Goal: Information Seeking & Learning: Learn about a topic

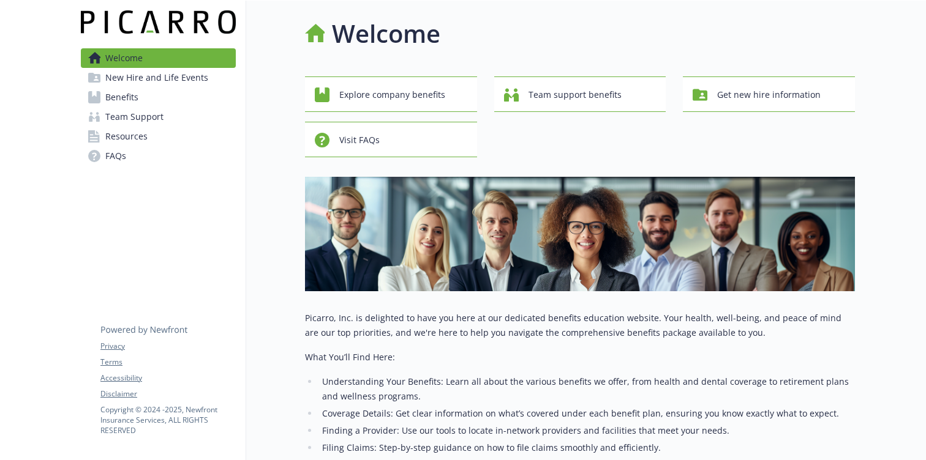
click at [146, 99] on link "Benefits" at bounding box center [158, 98] width 155 height 20
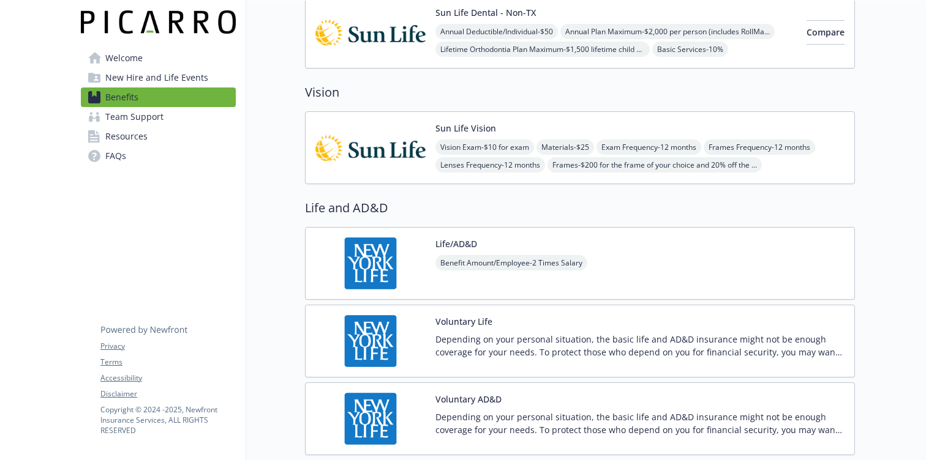
scroll to position [813, 0]
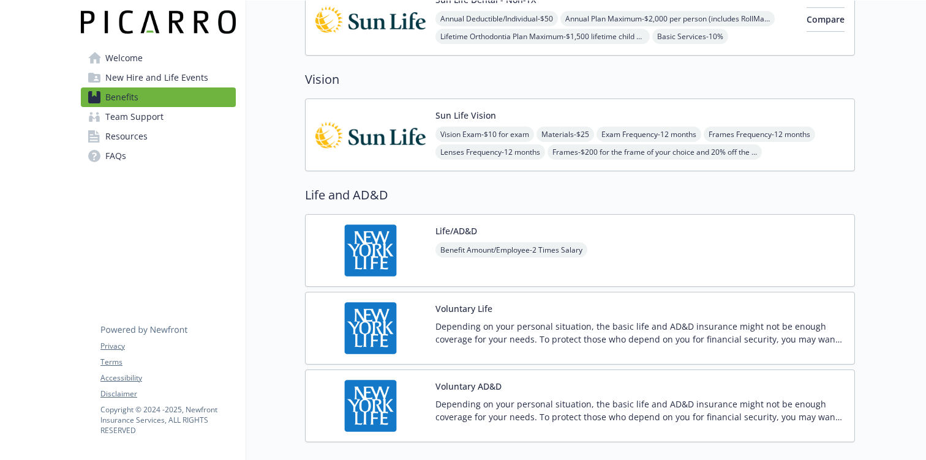
click at [449, 250] on span "Benefit Amount/Employee - 2 Times Salary" at bounding box center [511, 249] width 152 height 15
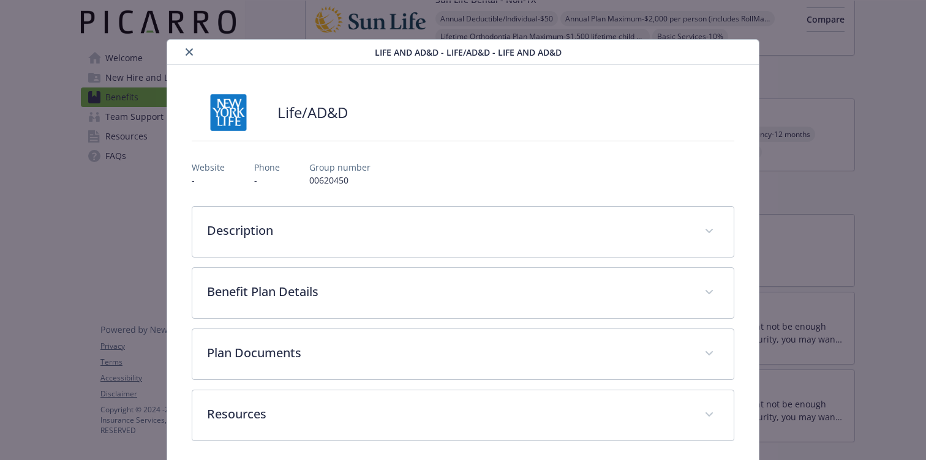
scroll to position [7, 0]
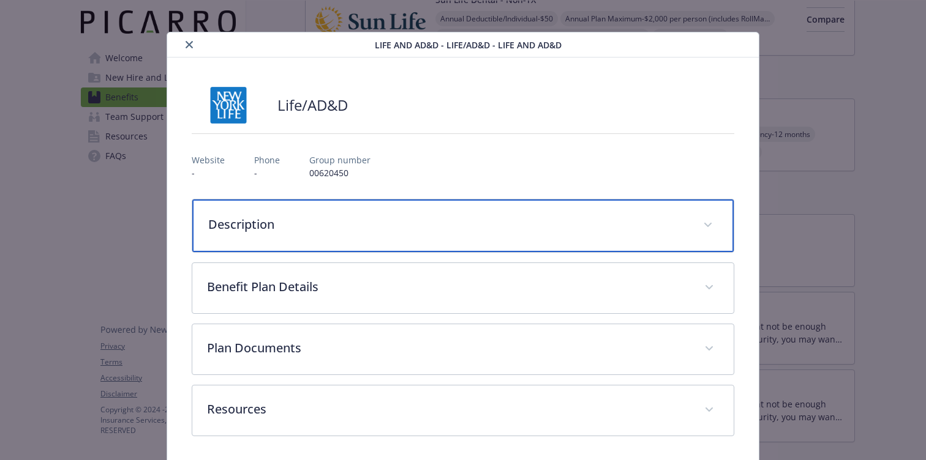
click at [421, 218] on p "Description" at bounding box center [448, 225] width 480 height 18
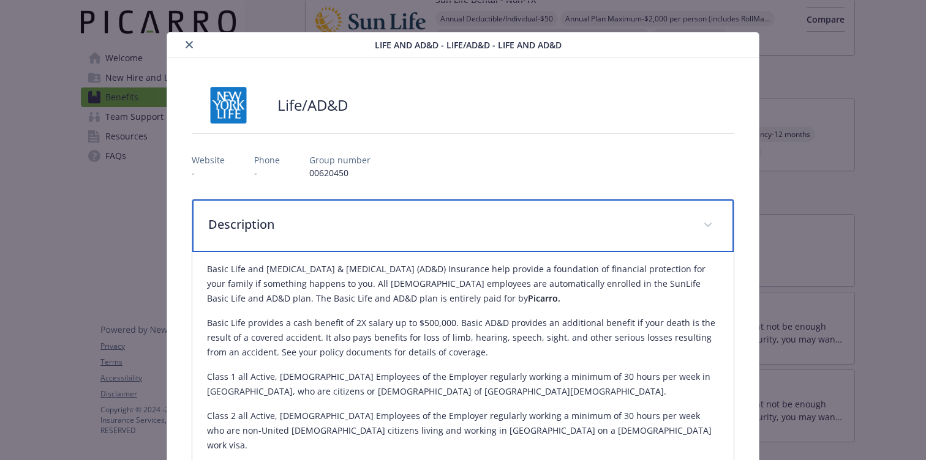
click at [421, 218] on p "Description" at bounding box center [448, 225] width 480 height 18
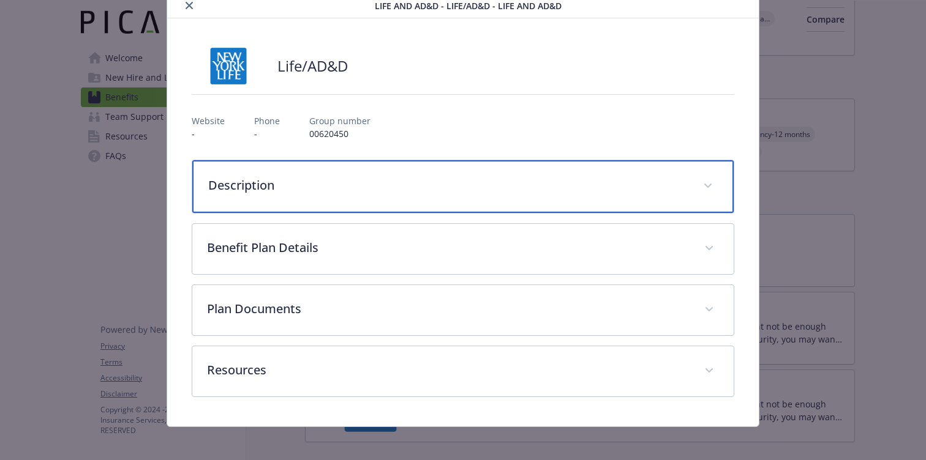
scroll to position [51, 0]
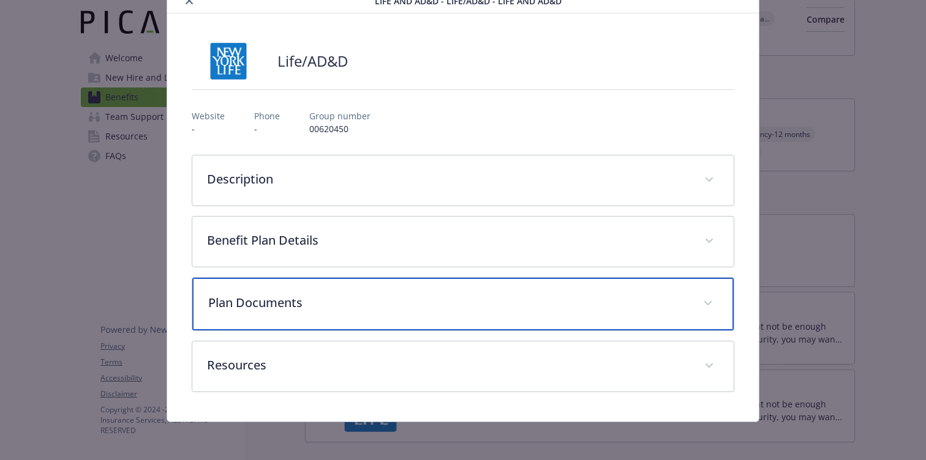
click at [405, 297] on p "Plan Documents" at bounding box center [448, 303] width 480 height 18
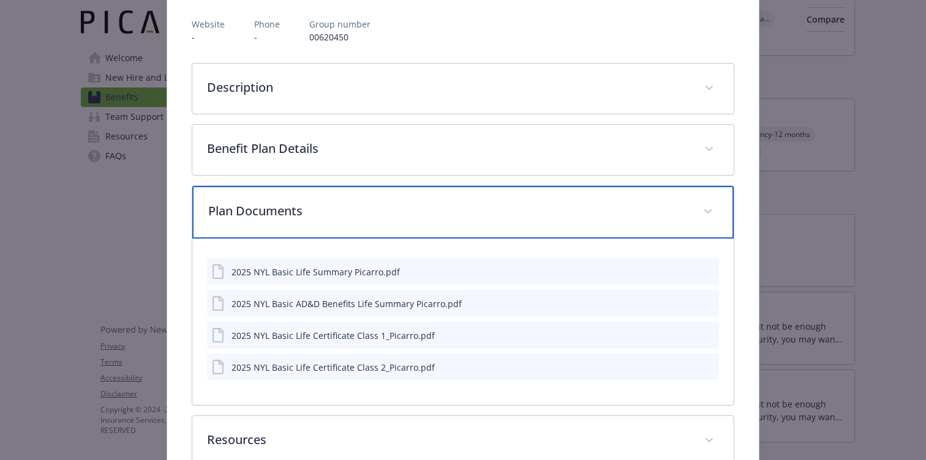
scroll to position [219, 0]
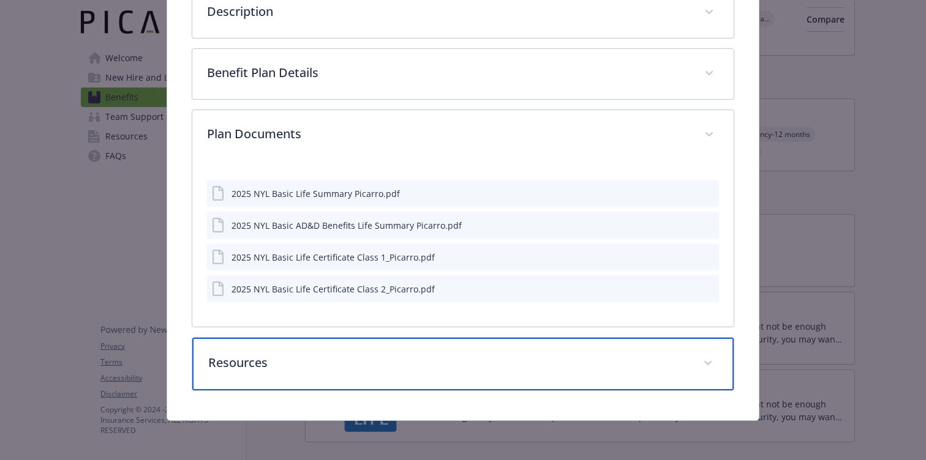
click at [409, 347] on div "Resources" at bounding box center [462, 364] width 541 height 53
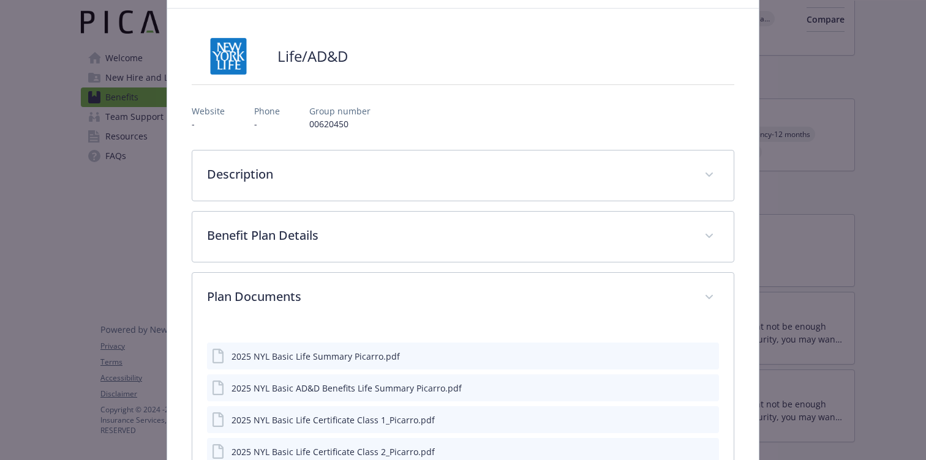
scroll to position [0, 0]
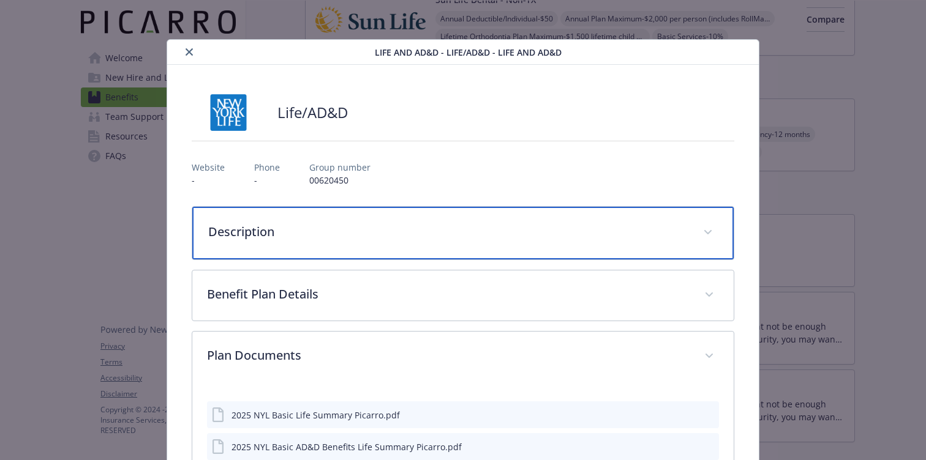
click at [383, 242] on div "Description" at bounding box center [462, 233] width 541 height 53
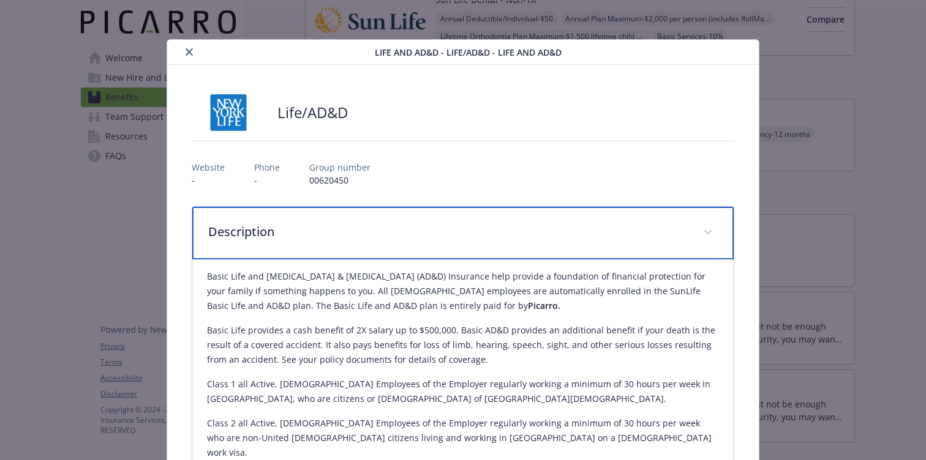
click at [383, 242] on div "Description" at bounding box center [462, 233] width 541 height 53
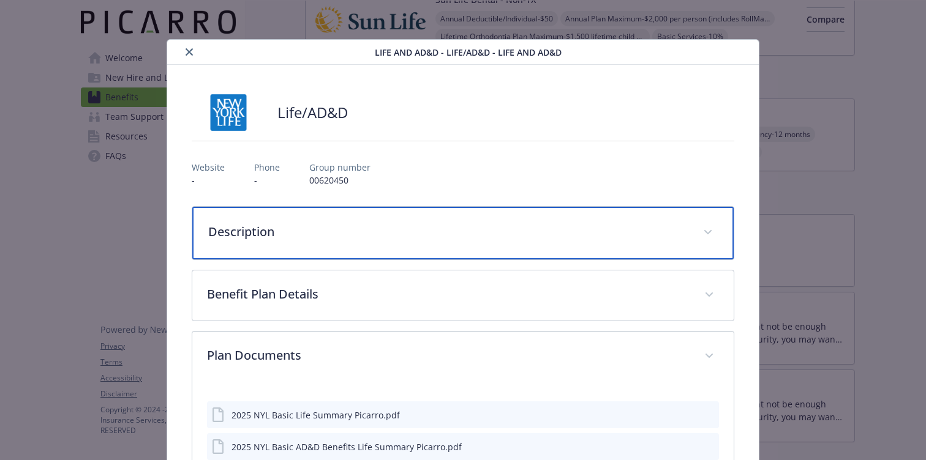
click at [383, 242] on div "Description" at bounding box center [462, 233] width 541 height 53
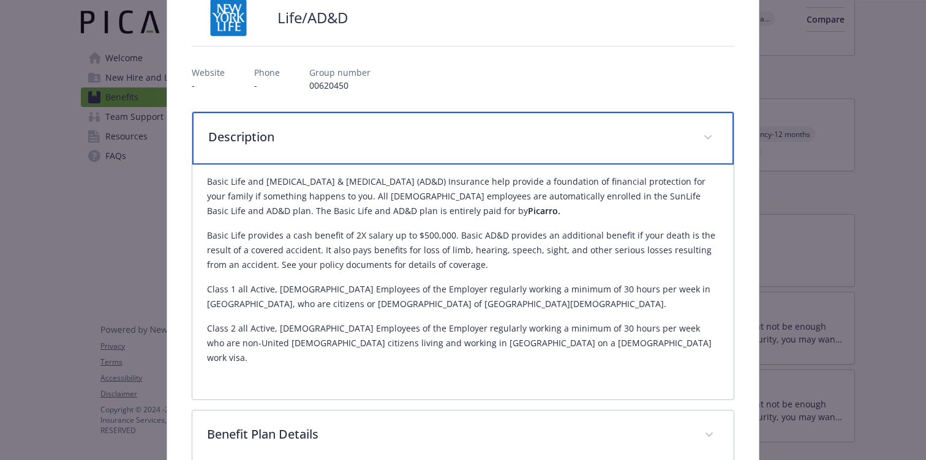
scroll to position [78, 0]
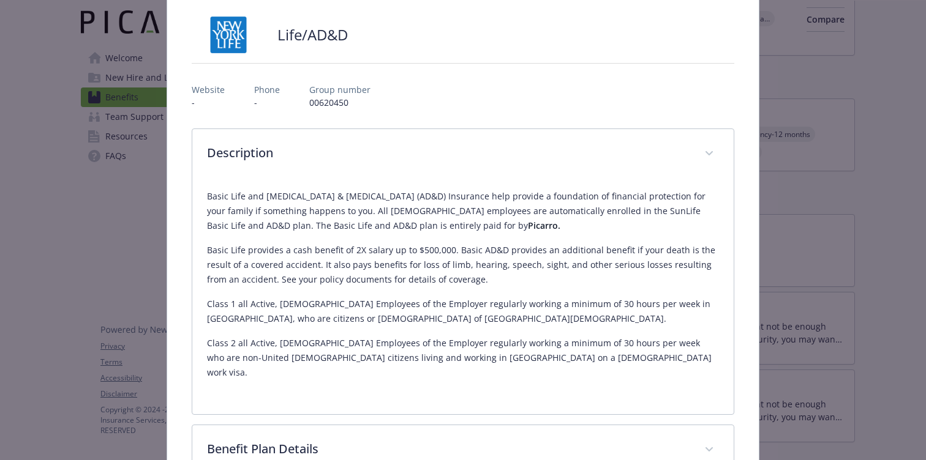
click at [334, 105] on p "00620450" at bounding box center [339, 102] width 61 height 13
copy p "00620450"
click at [603, 116] on div "Life/AD&D Website - Phone - Group number 00620450 Description Basic Life and [M…" at bounding box center [463, 458] width 542 height 883
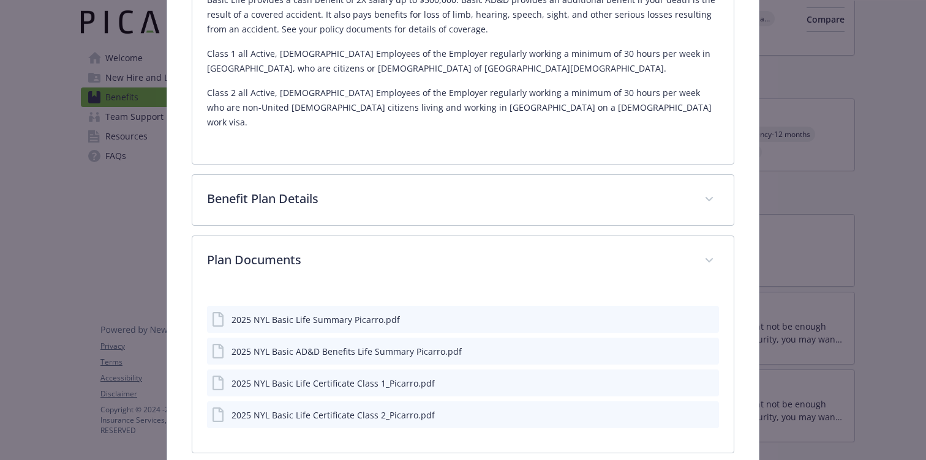
scroll to position [334, 0]
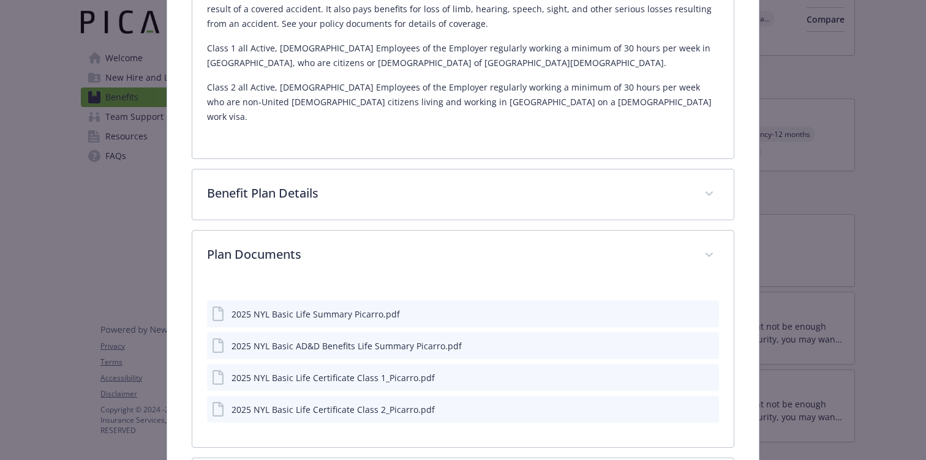
click at [708, 309] on icon "preview file" at bounding box center [707, 313] width 11 height 9
click at [709, 341] on icon "preview file" at bounding box center [707, 345] width 11 height 9
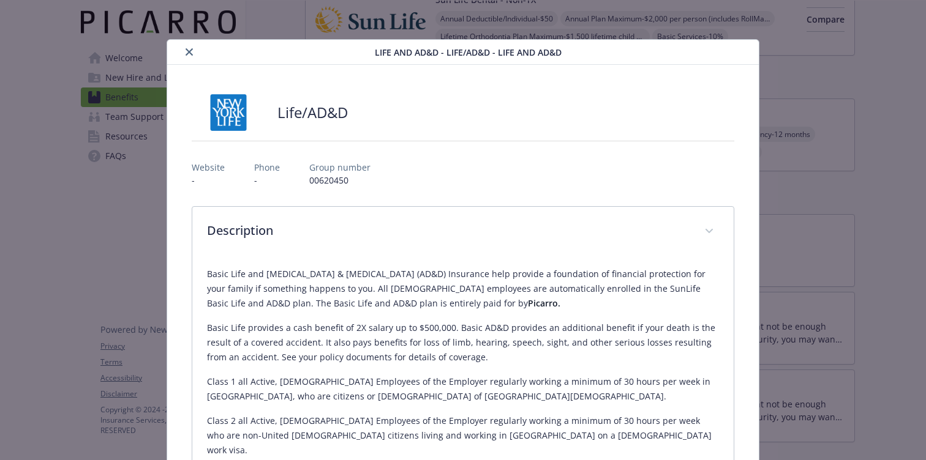
click at [328, 182] on p "00620450" at bounding box center [339, 180] width 61 height 13
copy p "00620450"
click at [218, 277] on p "Basic Life and [MEDICAL_DATA] & [MEDICAL_DATA] (AD&D) Insurance help provide a …" at bounding box center [463, 289] width 512 height 44
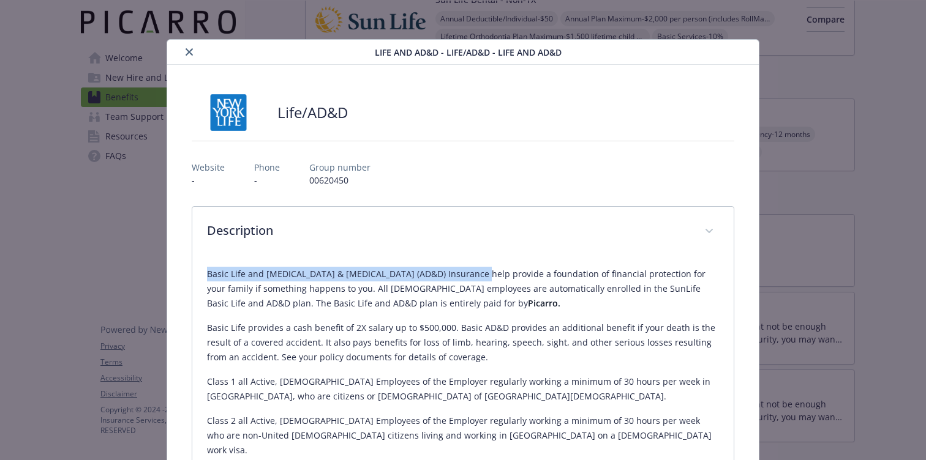
drag, startPoint x: 218, startPoint y: 277, endPoint x: 465, endPoint y: 276, distance: 246.7
click at [465, 276] on p "Basic Life and [MEDICAL_DATA] & [MEDICAL_DATA] (AD&D) Insurance help provide a …" at bounding box center [463, 289] width 512 height 44
copy p "Basic Life and [MEDICAL_DATA] & [MEDICAL_DATA] (AD&D) Insurance"
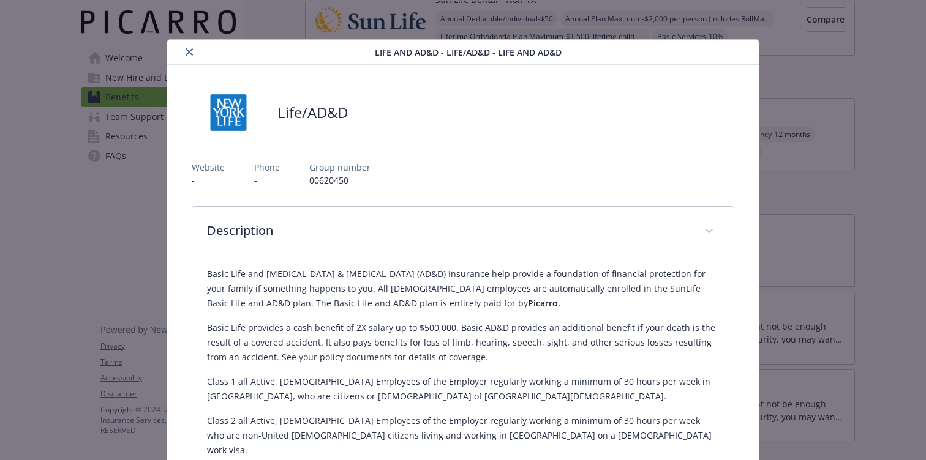
click at [319, 181] on p "00620450" at bounding box center [339, 180] width 61 height 13
copy p "00620450"
click at [298, 328] on p "Basic Life provides a cash benefit of 2X salary up to $500,000. Basic AD&D prov…" at bounding box center [463, 343] width 512 height 44
drag, startPoint x: 298, startPoint y: 328, endPoint x: 364, endPoint y: 328, distance: 66.7
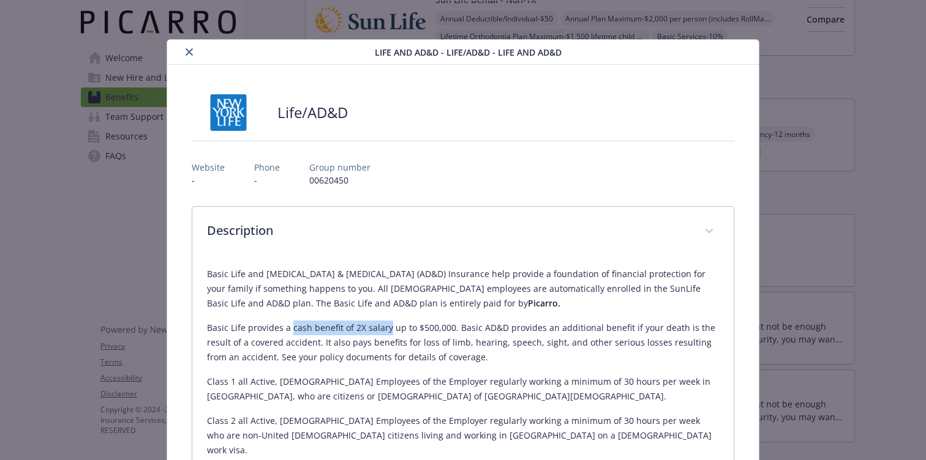
click at [364, 328] on p "Basic Life provides a cash benefit of 2X salary up to $500,000. Basic AD&D prov…" at bounding box center [463, 343] width 512 height 44
copy p "cash benefit of 2X salary"
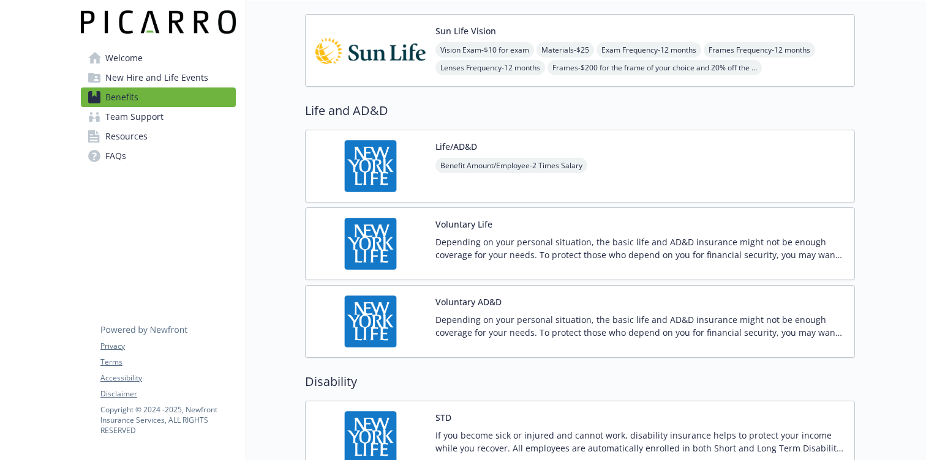
scroll to position [912, 0]
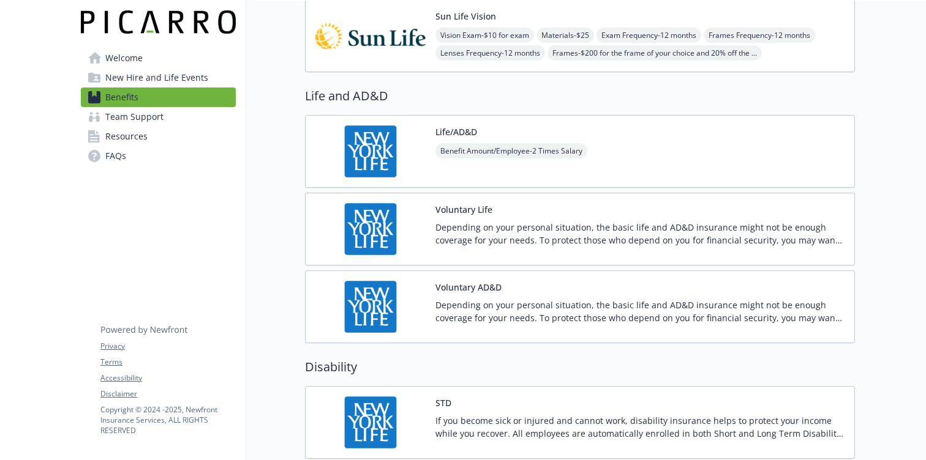
click at [466, 218] on div "Voluntary Life Depending on your personal situation, the basic life and AD&D in…" at bounding box center [639, 229] width 409 height 52
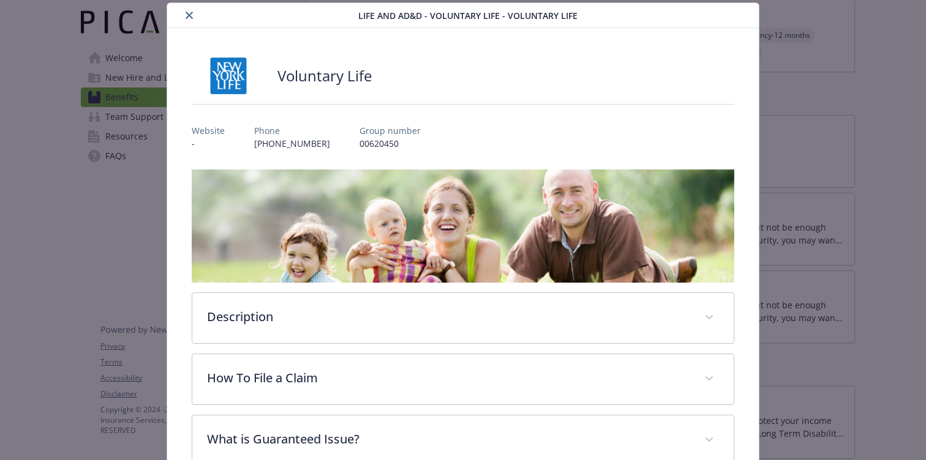
scroll to position [41, 0]
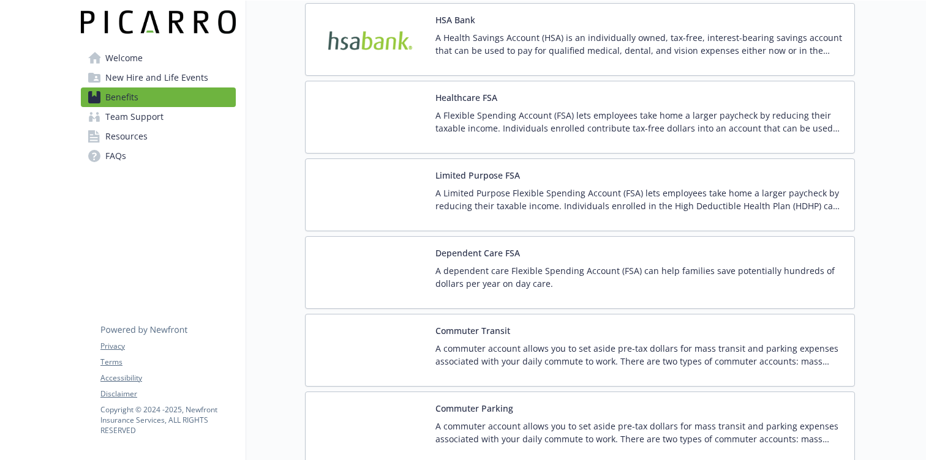
scroll to position [1704, 0]
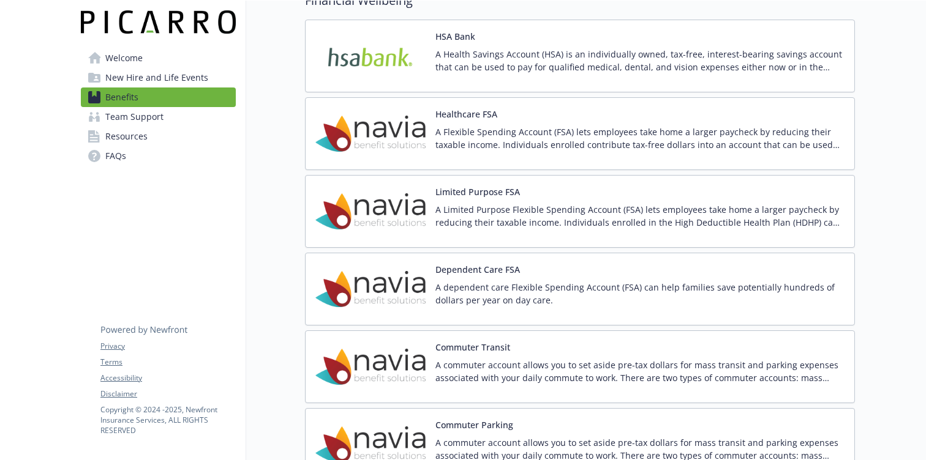
click at [635, 277] on div "Dependent Care FSA A dependent care Flexible Spending Account (FSA) can help fa…" at bounding box center [639, 289] width 409 height 52
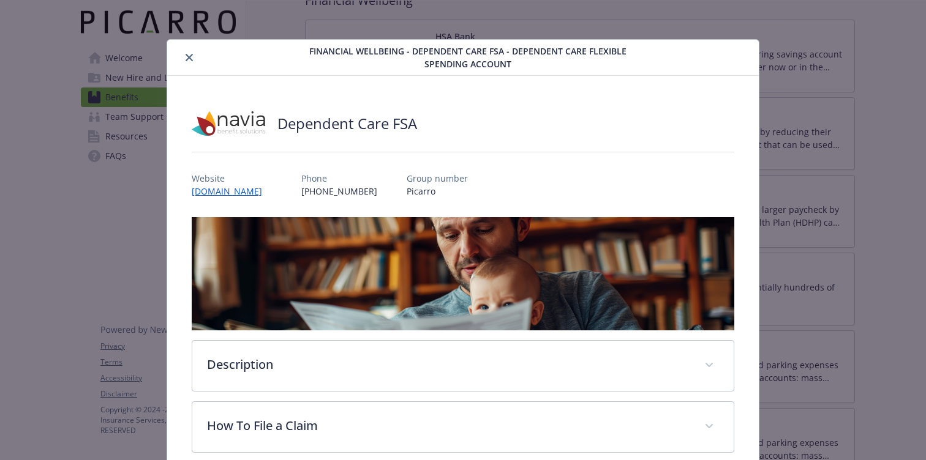
scroll to position [37, 0]
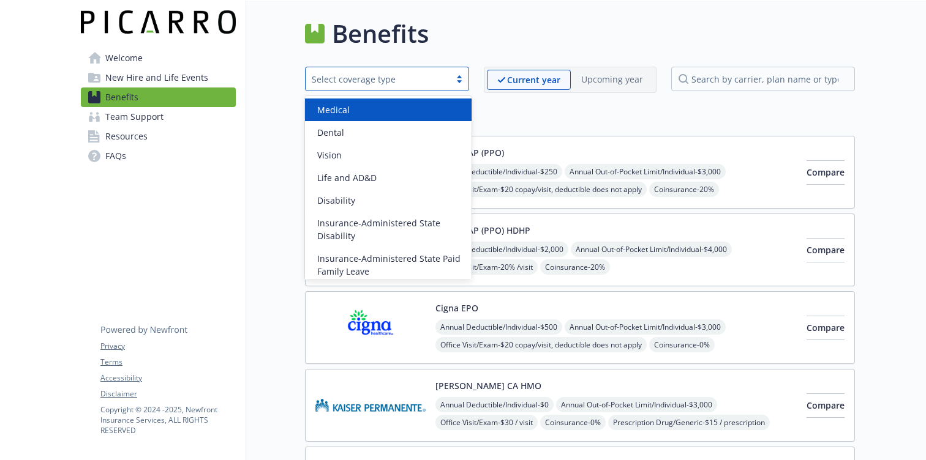
click at [450, 82] on div "Select coverage type" at bounding box center [378, 79] width 144 height 15
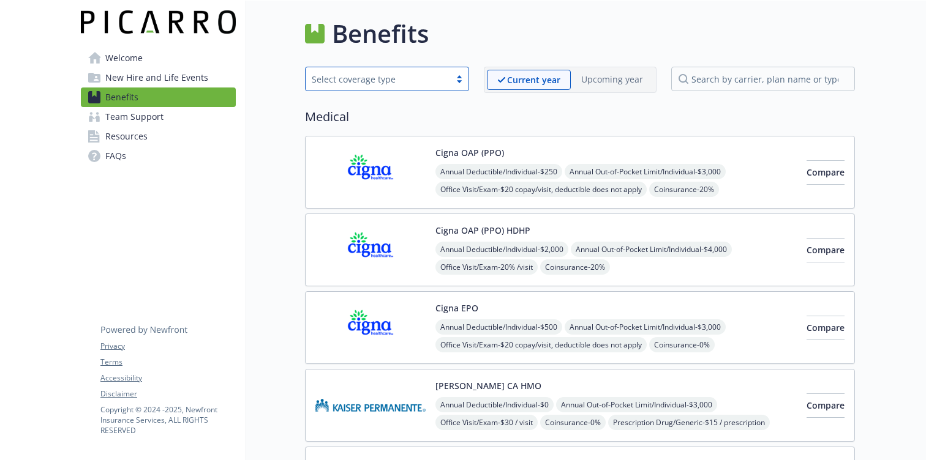
click at [450, 82] on div "Select coverage type" at bounding box center [378, 79] width 144 height 15
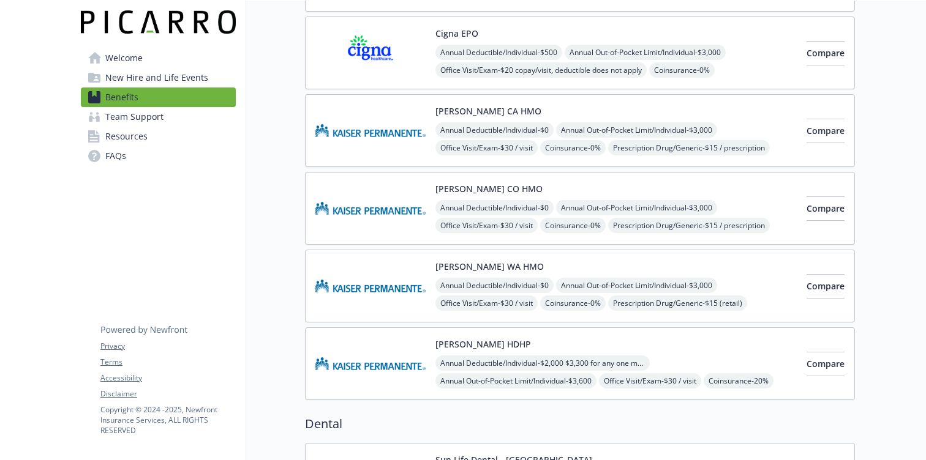
scroll to position [278, 0]
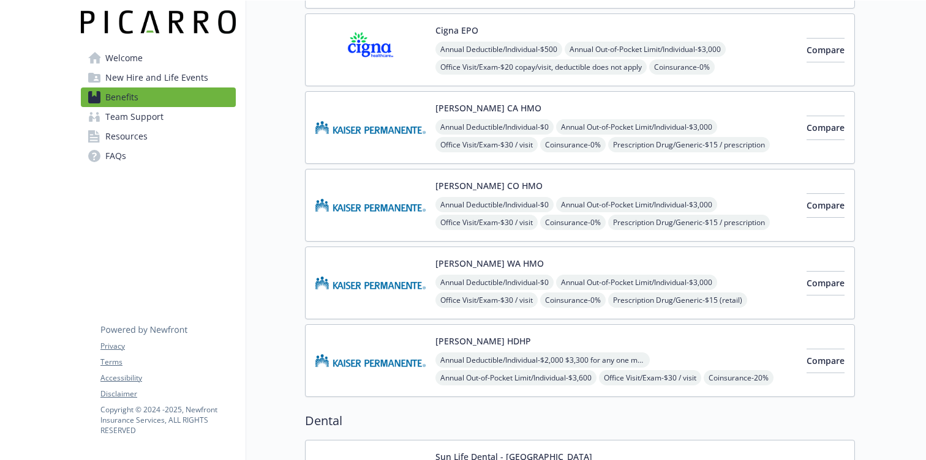
click at [133, 145] on span "Resources" at bounding box center [126, 137] width 42 height 20
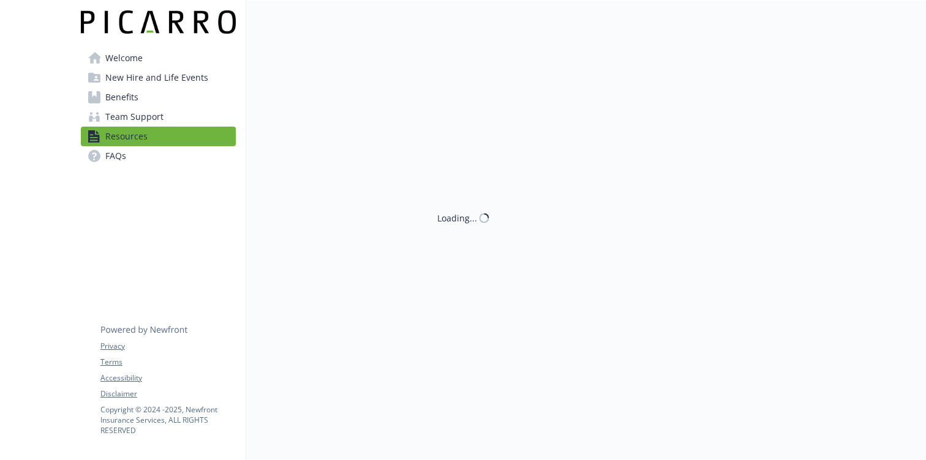
scroll to position [278, 0]
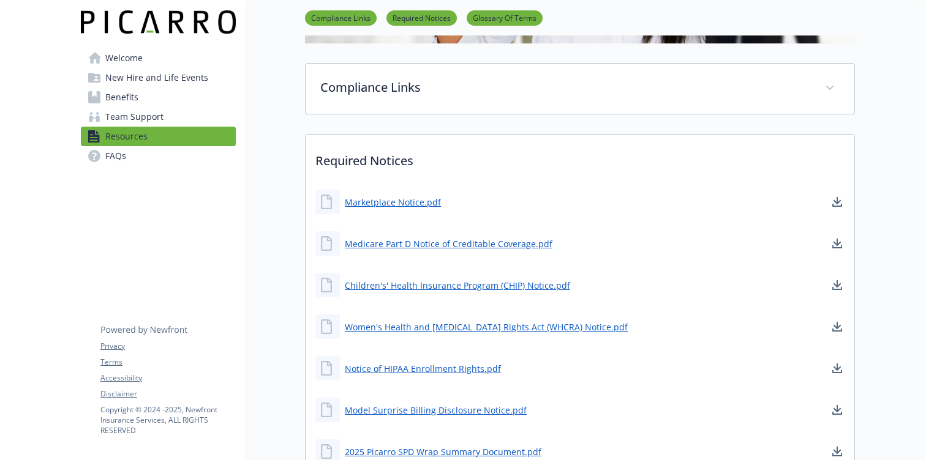
click at [141, 54] on span "Welcome" at bounding box center [123, 58] width 37 height 20
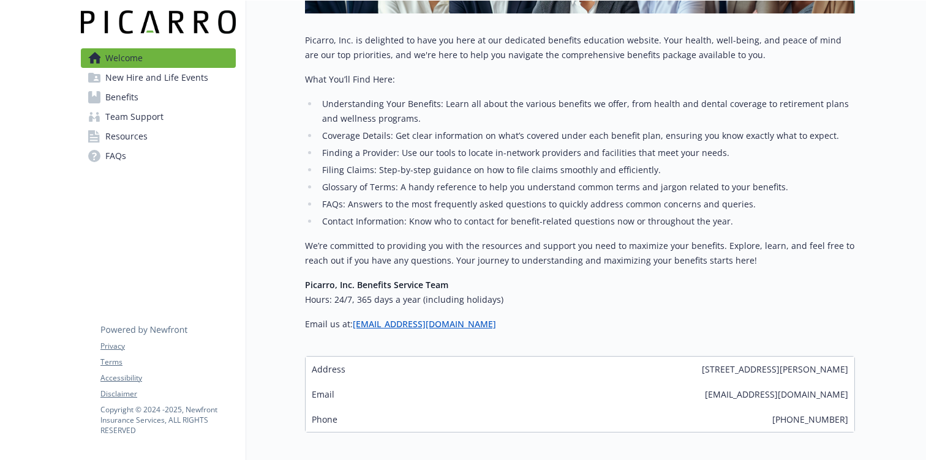
click at [142, 74] on span "New Hire and Life Events" at bounding box center [156, 78] width 103 height 20
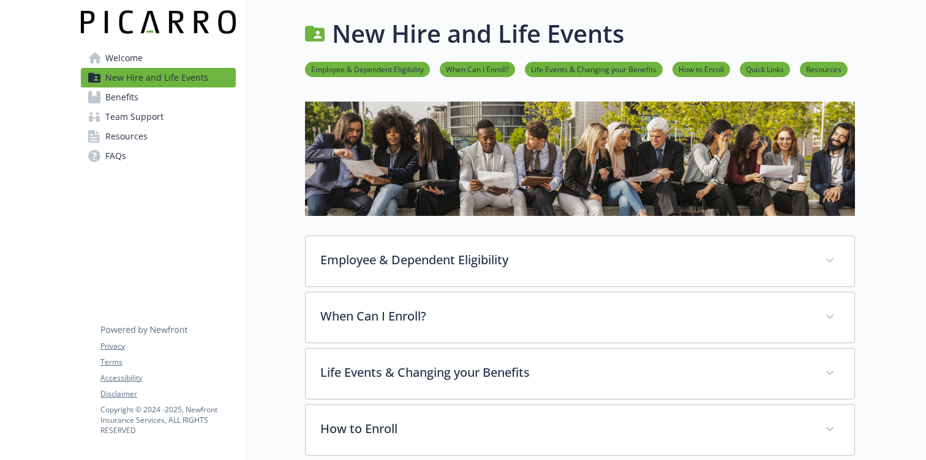
click at [498, 67] on link "When Can I Enroll?" at bounding box center [477, 69] width 75 height 12
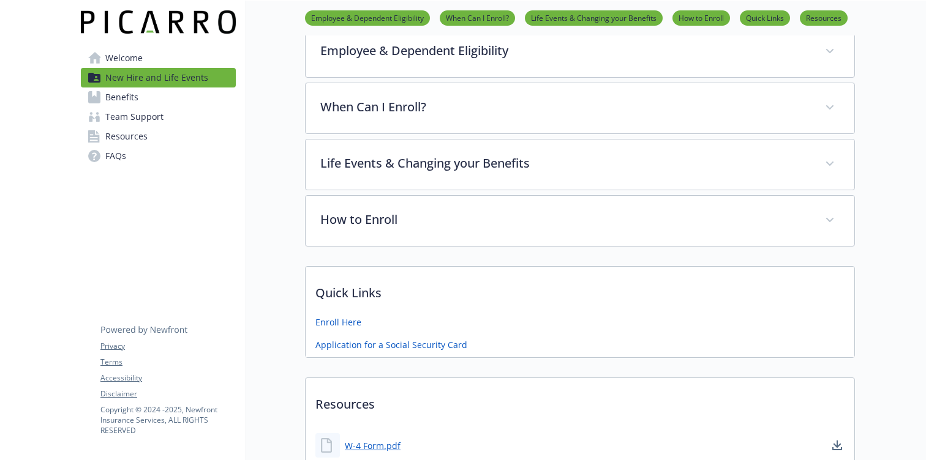
scroll to position [254, 0]
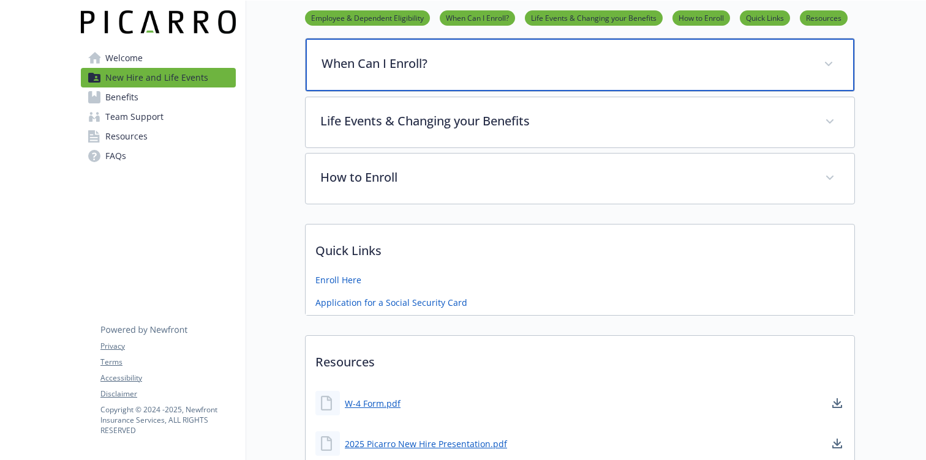
click at [482, 79] on div "When Can I Enroll?" at bounding box center [580, 65] width 549 height 53
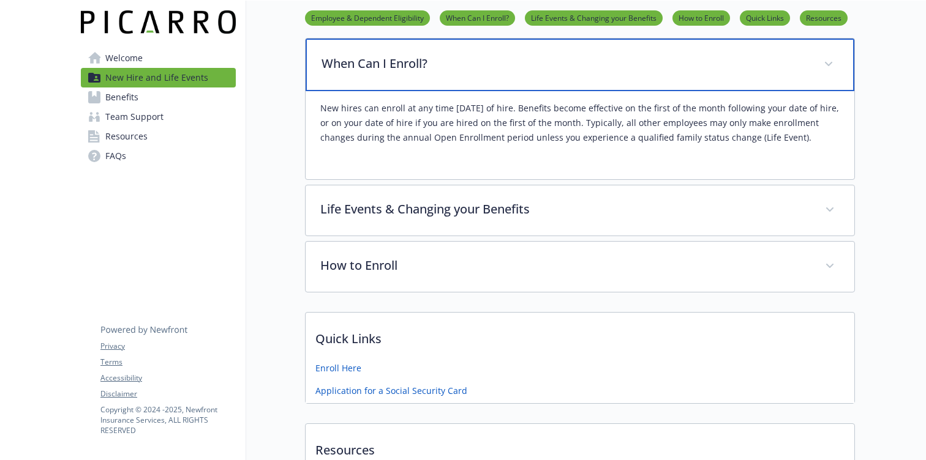
click at [482, 79] on div "When Can I Enroll?" at bounding box center [580, 65] width 549 height 53
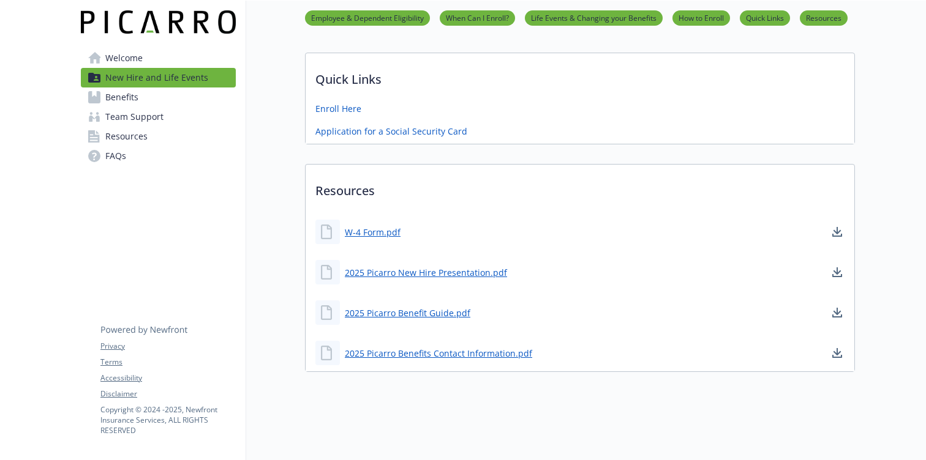
scroll to position [0, 0]
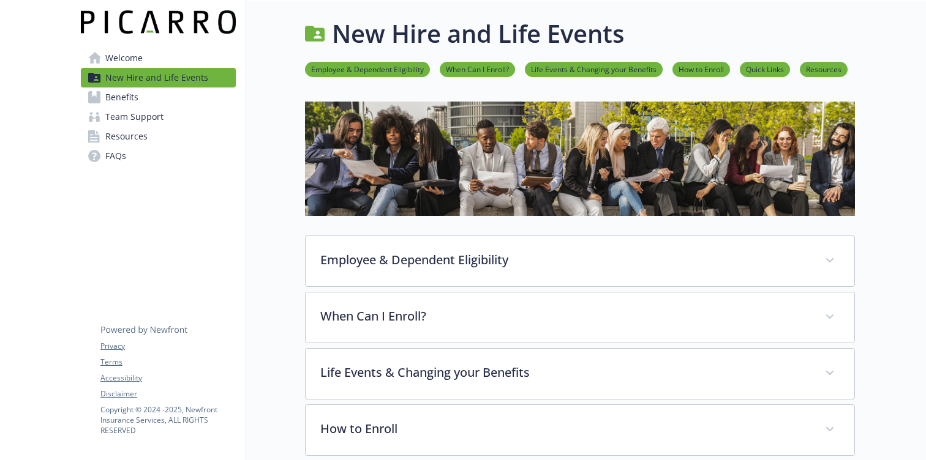
click at [162, 108] on link "Team Support" at bounding box center [158, 117] width 155 height 20
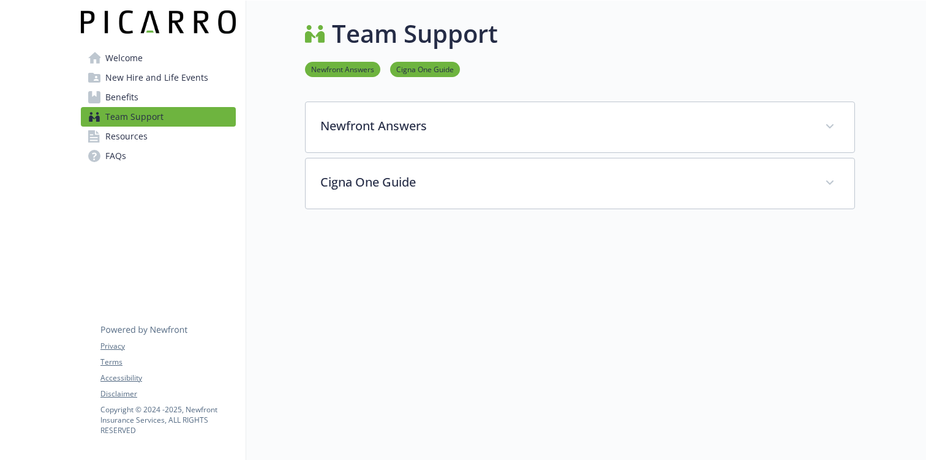
click at [163, 99] on link "Benefits" at bounding box center [158, 98] width 155 height 20
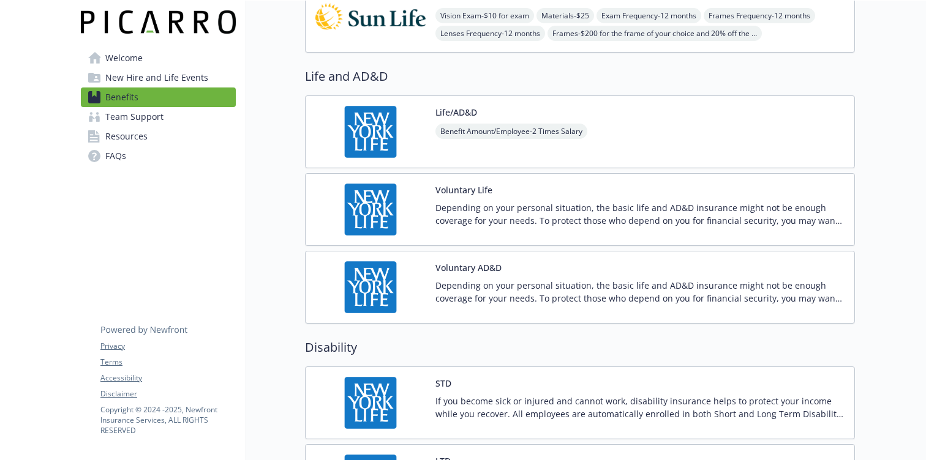
scroll to position [937, 0]
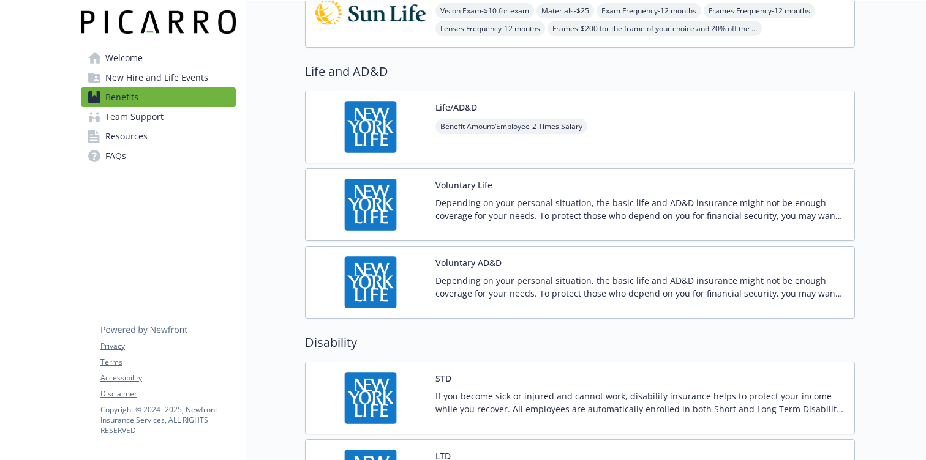
click at [497, 214] on p "Depending on your personal situation, the basic life and AD&D insurance might n…" at bounding box center [639, 210] width 409 height 26
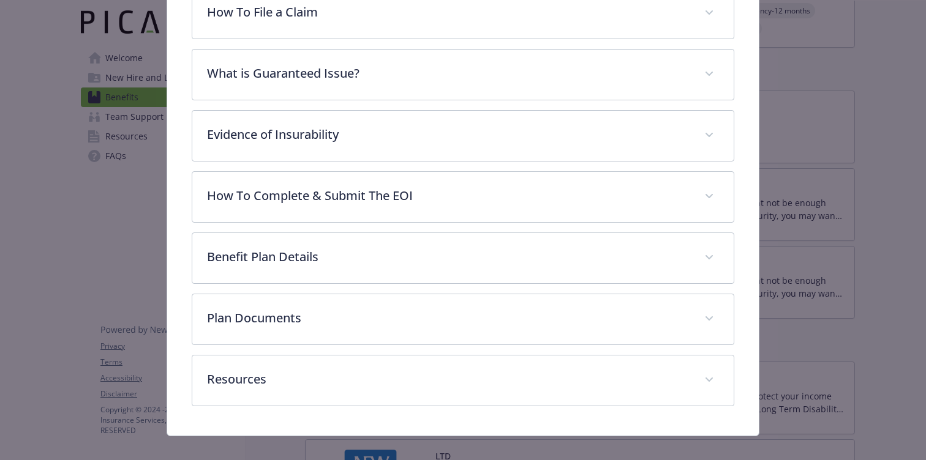
scroll to position [407, 0]
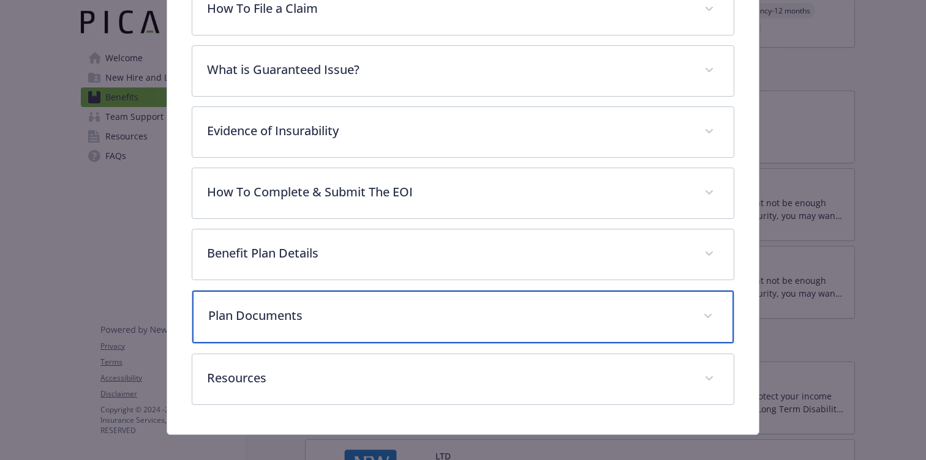
click at [403, 308] on p "Plan Documents" at bounding box center [448, 316] width 480 height 18
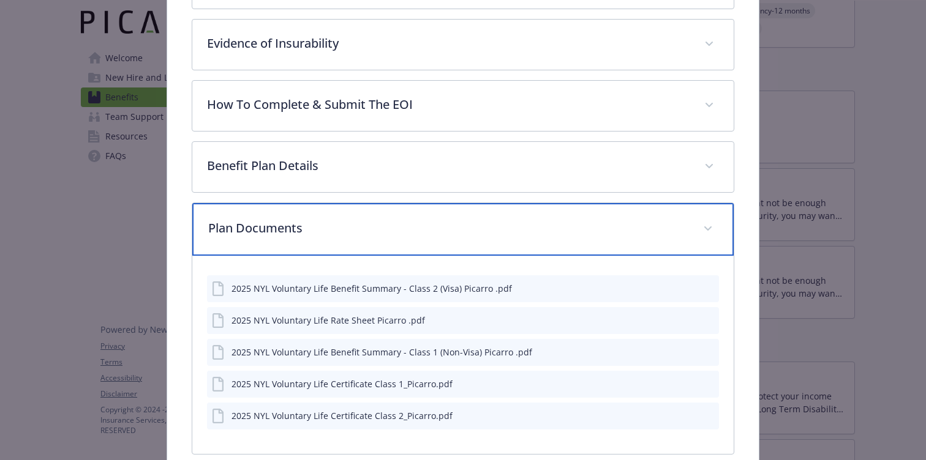
scroll to position [497, 0]
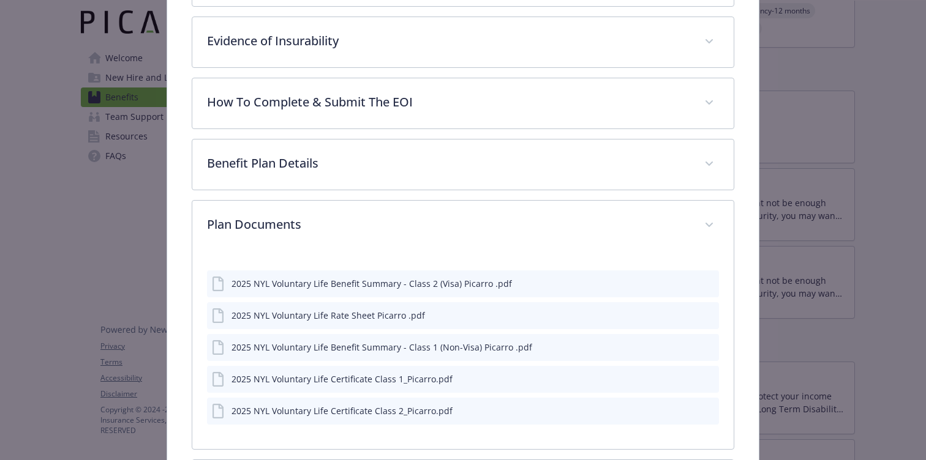
click at [710, 313] on icon "preview file" at bounding box center [707, 314] width 11 height 9
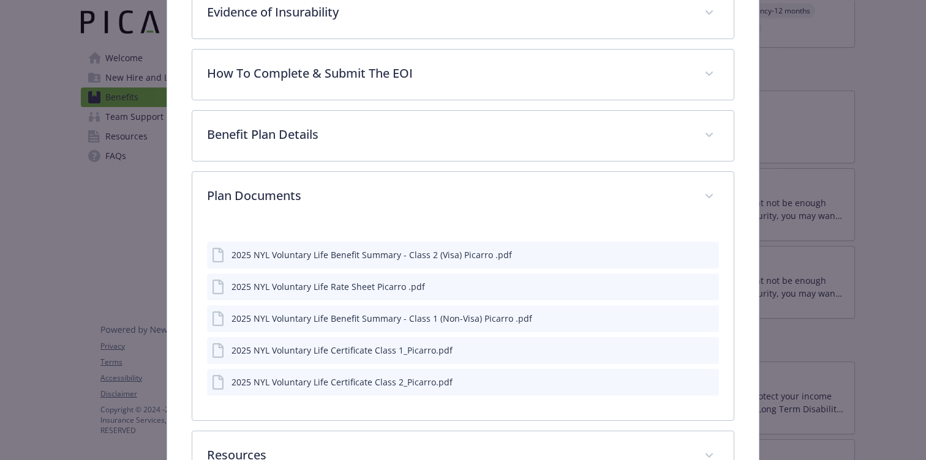
scroll to position [534, 0]
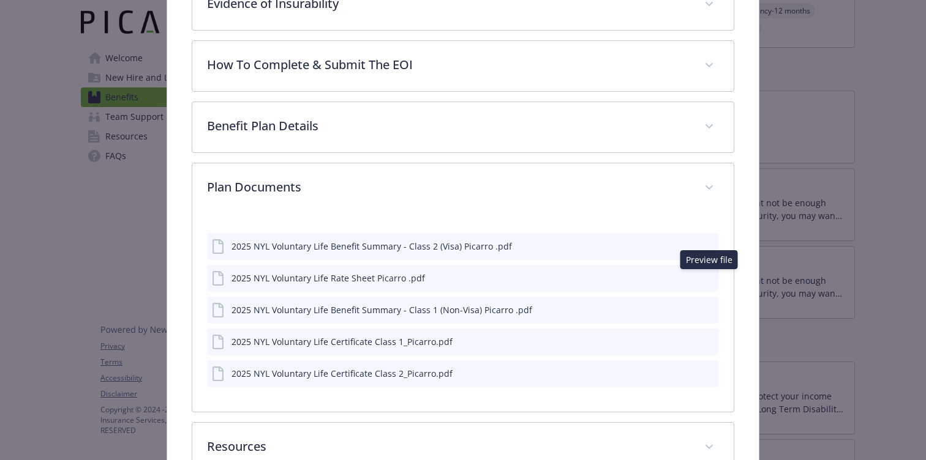
click at [706, 336] on button "details for plan Life and AD&D - Voluntary Life - Voluntary Life" at bounding box center [708, 342] width 11 height 13
click at [586, 348] on div "2025 NYL Voluntary Life Certificate Class 1_Picarro.pdf" at bounding box center [463, 342] width 512 height 27
click at [398, 339] on div "2025 NYL Voluntary Life Certificate Class 1_Picarro.pdf" at bounding box center [341, 342] width 221 height 13
click at [708, 339] on icon "preview file" at bounding box center [707, 341] width 11 height 9
click at [705, 308] on icon "preview file" at bounding box center [707, 309] width 11 height 9
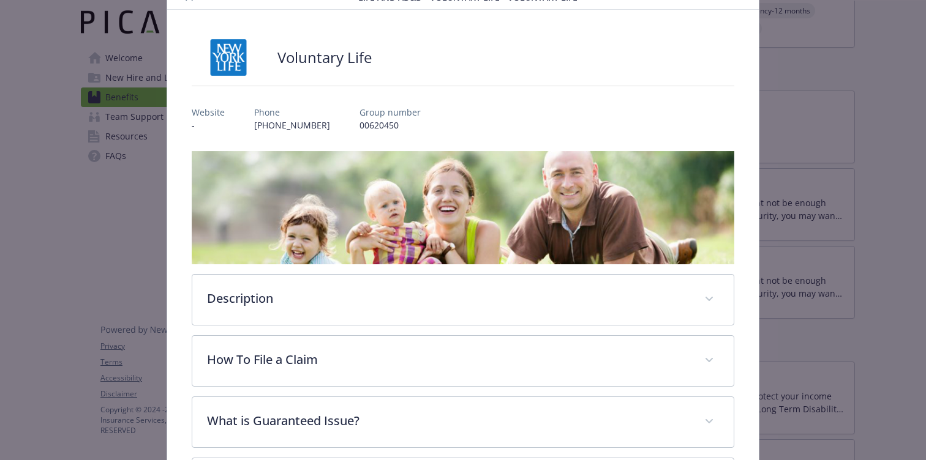
scroll to position [0, 0]
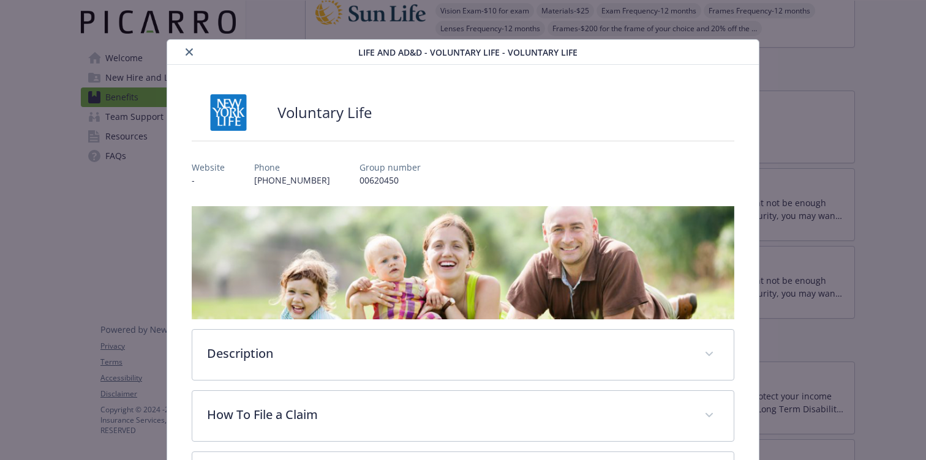
click at [372, 178] on p "00620450" at bounding box center [389, 180] width 61 height 13
copy p "00620450"
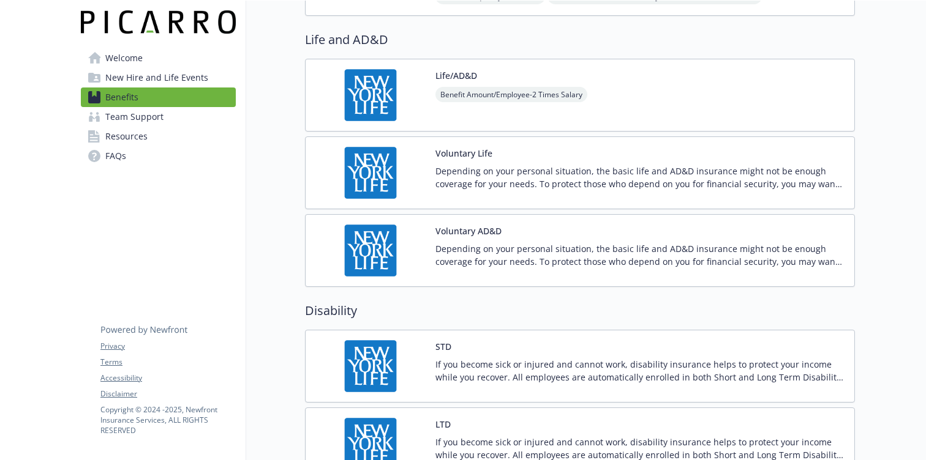
click at [660, 265] on p "Depending on your personal situation, the basic life and AD&D insurance might n…" at bounding box center [639, 255] width 409 height 26
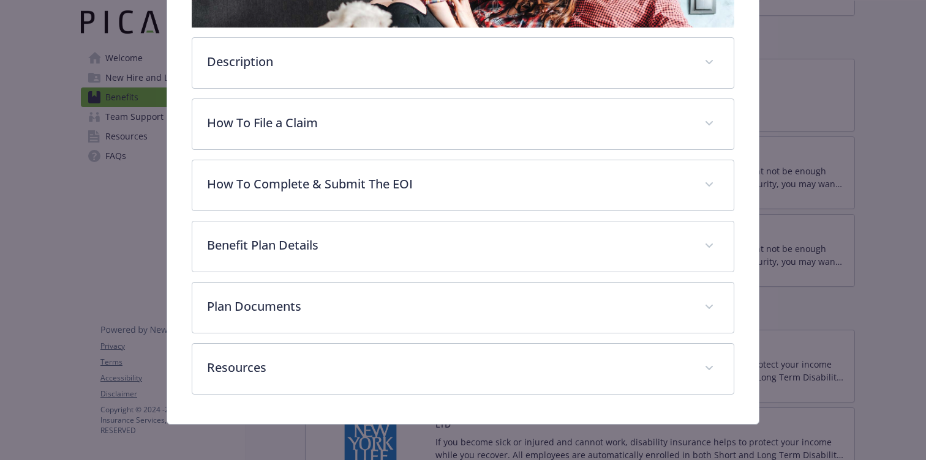
scroll to position [295, 0]
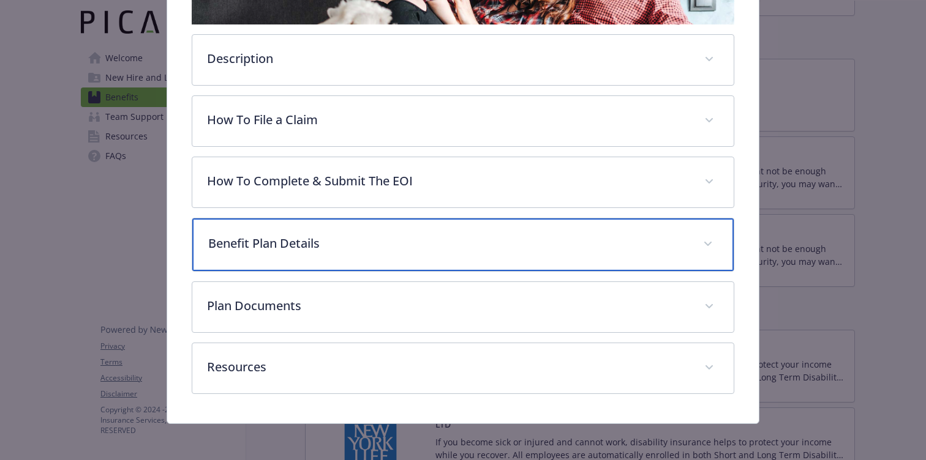
click at [416, 238] on p "Benefit Plan Details" at bounding box center [448, 243] width 480 height 18
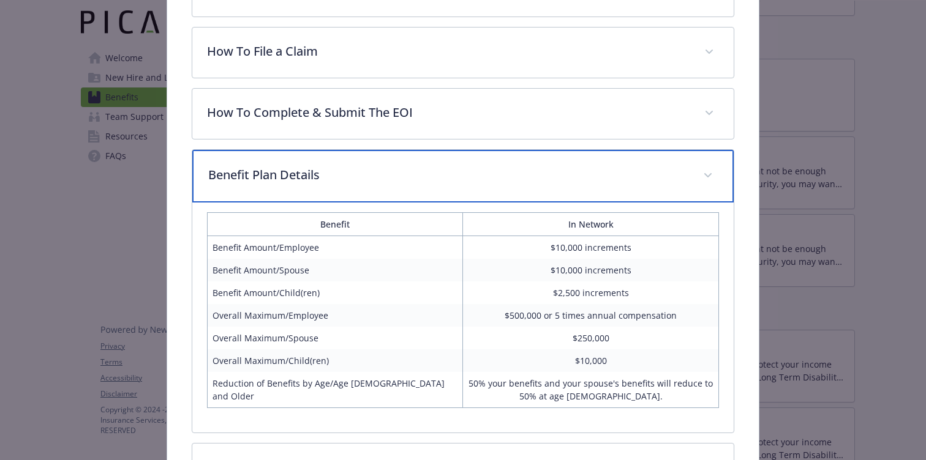
scroll to position [392, 0]
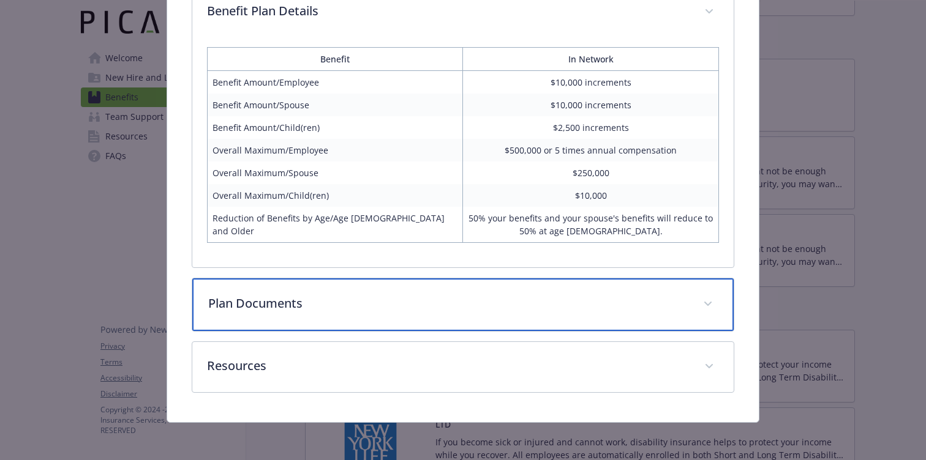
click at [396, 306] on p "Plan Documents" at bounding box center [448, 303] width 480 height 18
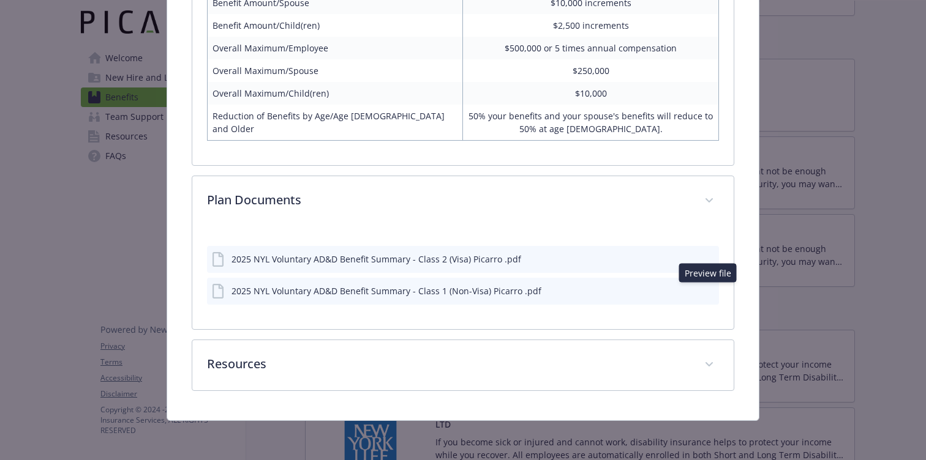
scroll to position [628, 0]
click at [708, 291] on icon "preview file" at bounding box center [707, 291] width 11 height 9
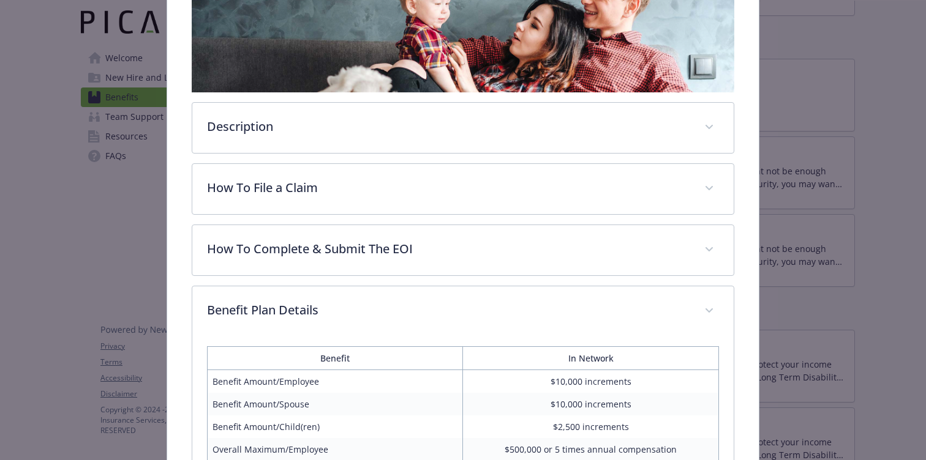
scroll to position [0, 0]
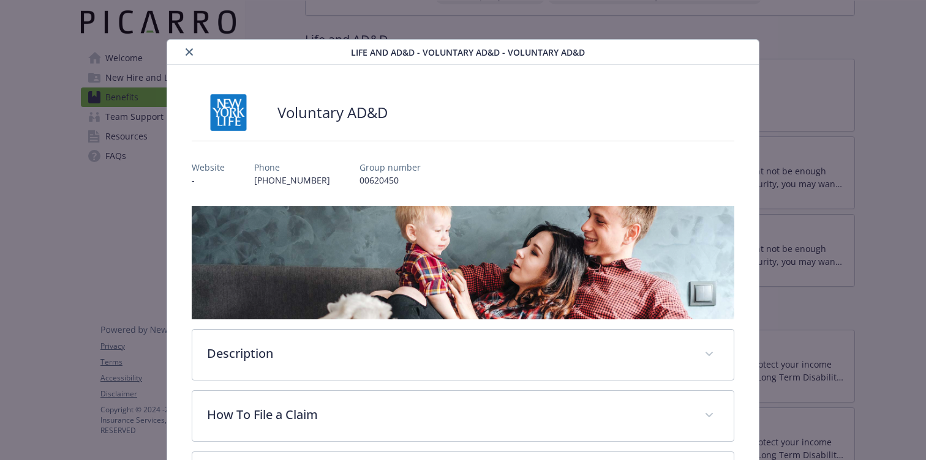
click at [302, 111] on h2 "Voluntary AD&D" at bounding box center [332, 112] width 110 height 21
drag, startPoint x: 302, startPoint y: 111, endPoint x: 409, endPoint y: 111, distance: 106.5
click at [409, 111] on div "Voluntary AD&D" at bounding box center [463, 112] width 542 height 37
copy h2 "Voluntary AD&D"
click at [442, 52] on span "Life and AD&D - Voluntary AD&D - Voluntary AD&D" at bounding box center [468, 52] width 234 height 13
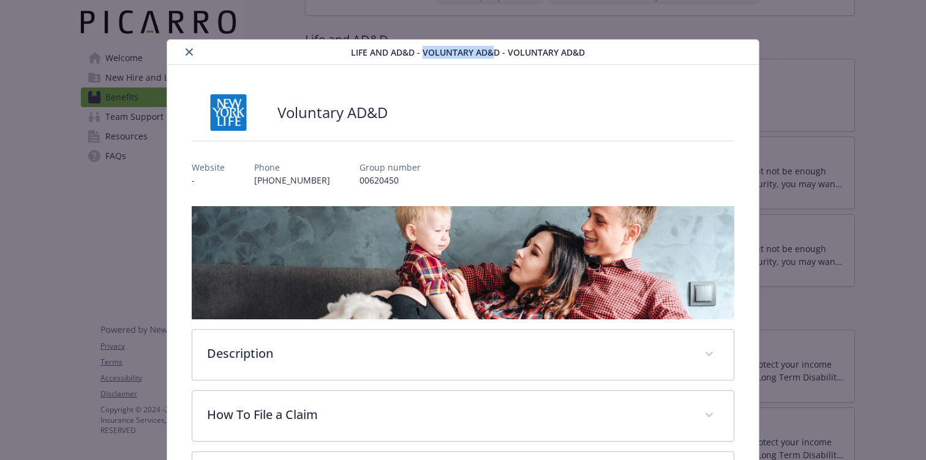
drag, startPoint x: 442, startPoint y: 52, endPoint x: 484, endPoint y: 54, distance: 41.7
click at [485, 54] on span "Life and AD&D - Voluntary AD&D - Voluntary AD&D" at bounding box center [468, 52] width 234 height 13
click at [457, 55] on span "Life and AD&D - Voluntary AD&D - Voluntary AD&D" at bounding box center [468, 52] width 234 height 13
drag, startPoint x: 457, startPoint y: 55, endPoint x: 500, endPoint y: 55, distance: 42.9
click at [500, 55] on span "Life and AD&D - Voluntary AD&D - Voluntary AD&D" at bounding box center [468, 52] width 234 height 13
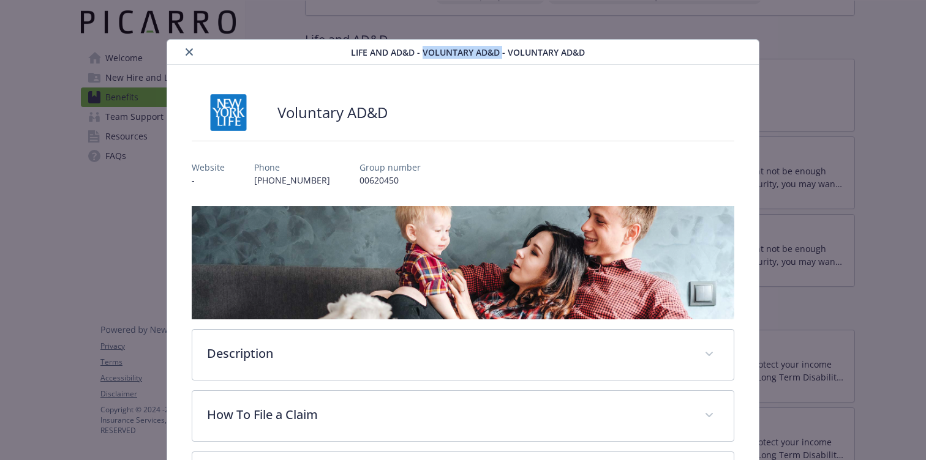
copy span "Voluntary AD&D"
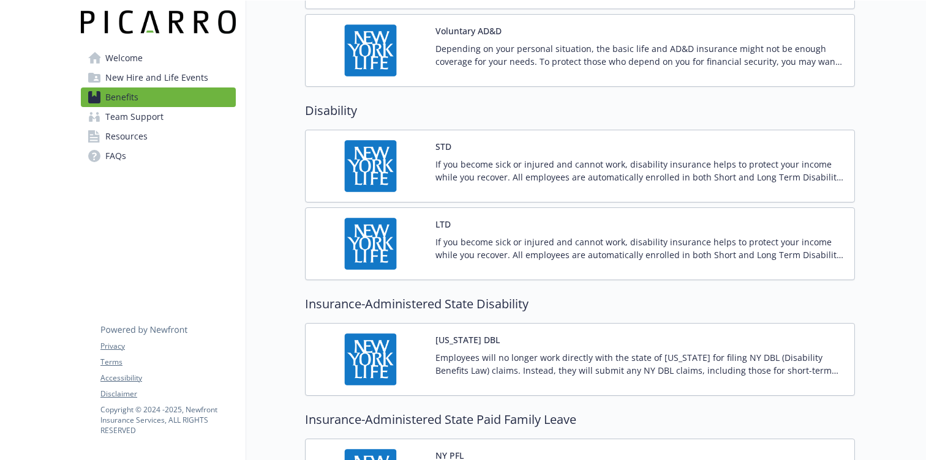
scroll to position [1176, 0]
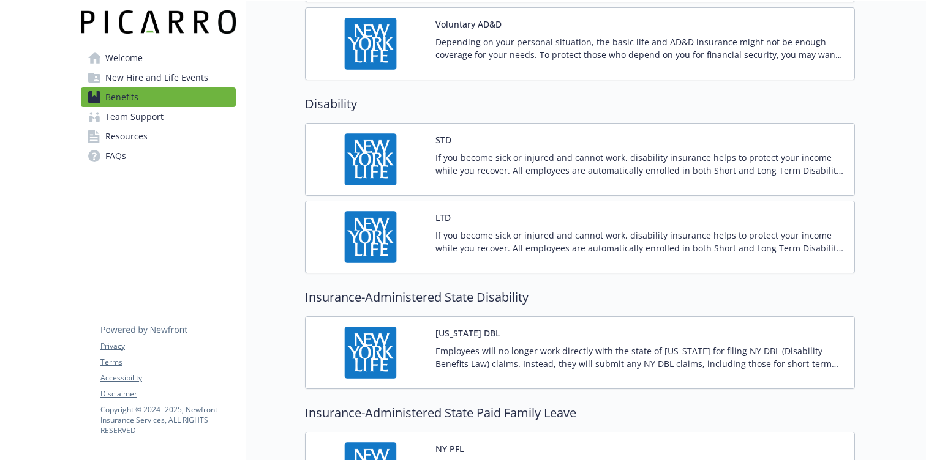
click at [661, 164] on p "If you become sick or injured and cannot work, disability insurance helps to pr…" at bounding box center [639, 164] width 409 height 26
click at [614, 220] on div "LTD If you become sick or injured and cannot work, disability insurance helps t…" at bounding box center [639, 237] width 409 height 52
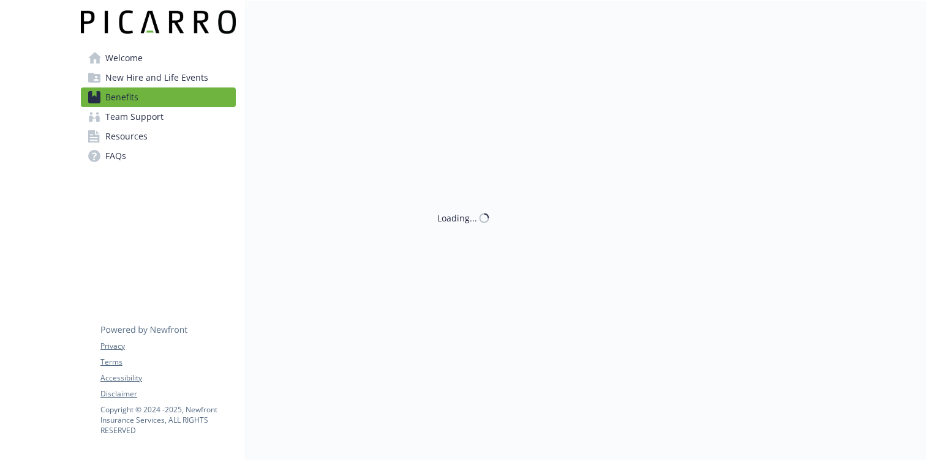
scroll to position [1176, 0]
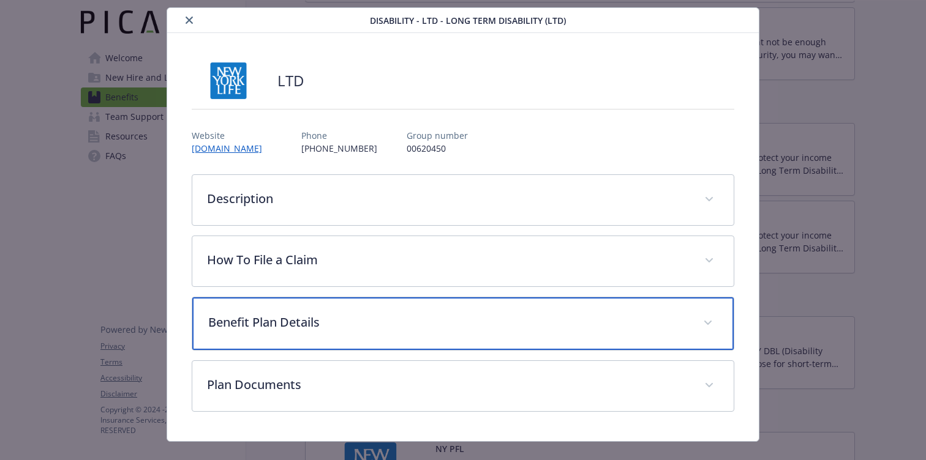
click at [550, 312] on div "Benefit Plan Details" at bounding box center [462, 324] width 541 height 53
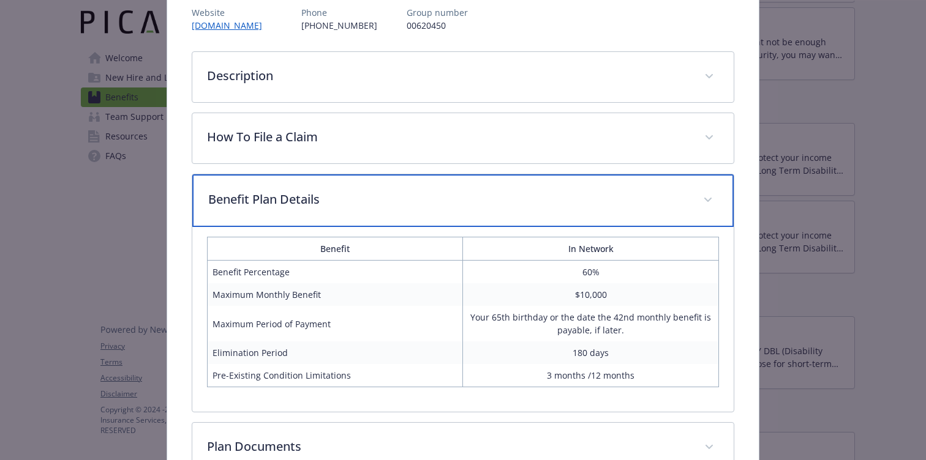
scroll to position [201, 0]
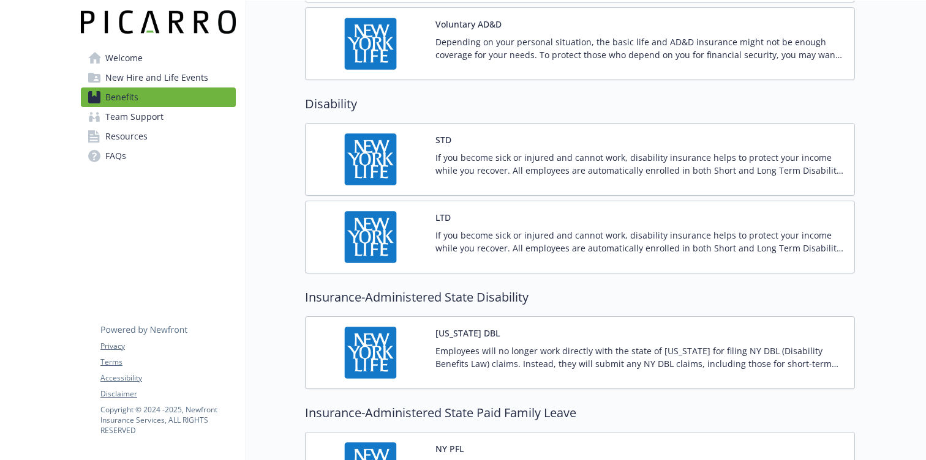
click at [740, 160] on p "If you become sick or injured and cannot work, disability insurance helps to pr…" at bounding box center [639, 164] width 409 height 26
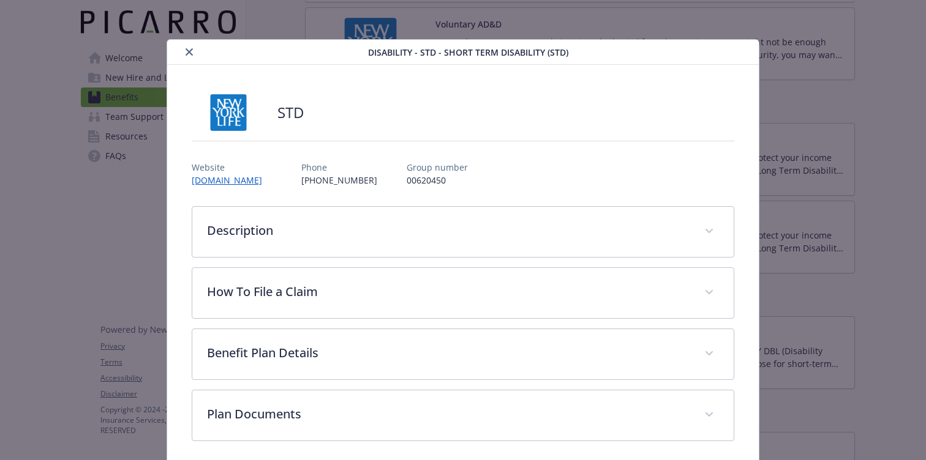
scroll to position [7, 0]
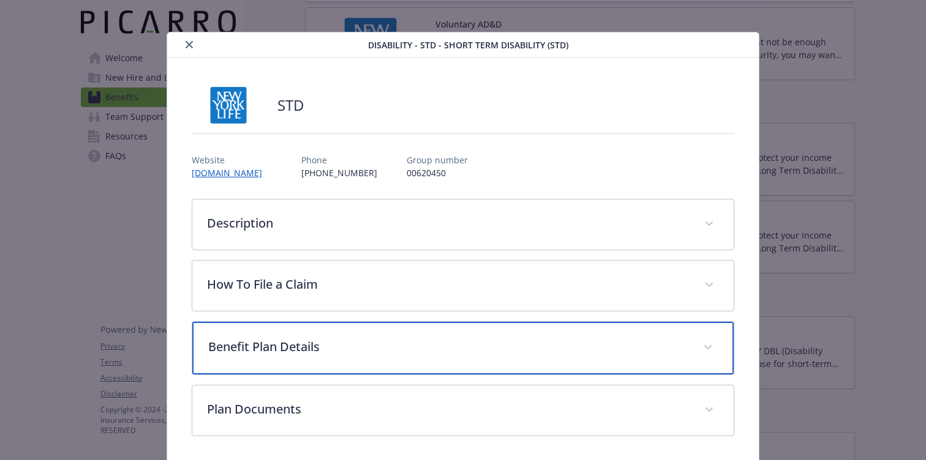
click at [634, 336] on div "Benefit Plan Details" at bounding box center [462, 348] width 541 height 53
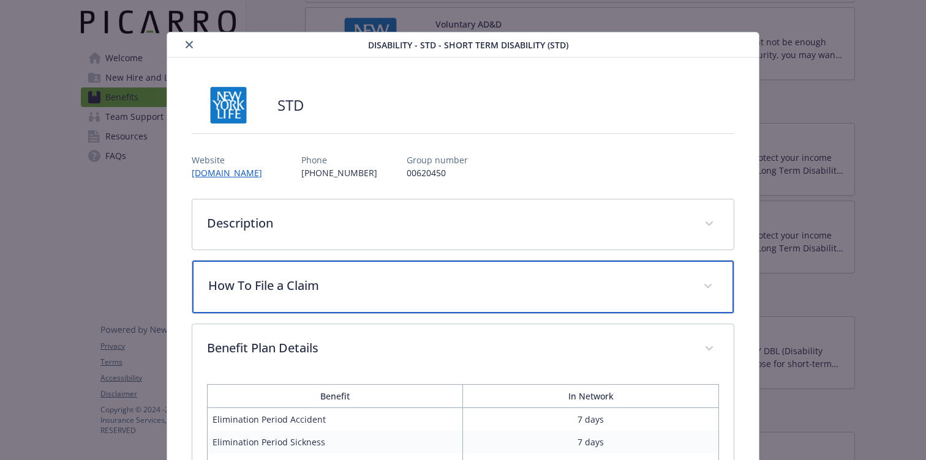
click at [629, 283] on p "How To File a Claim" at bounding box center [448, 286] width 480 height 18
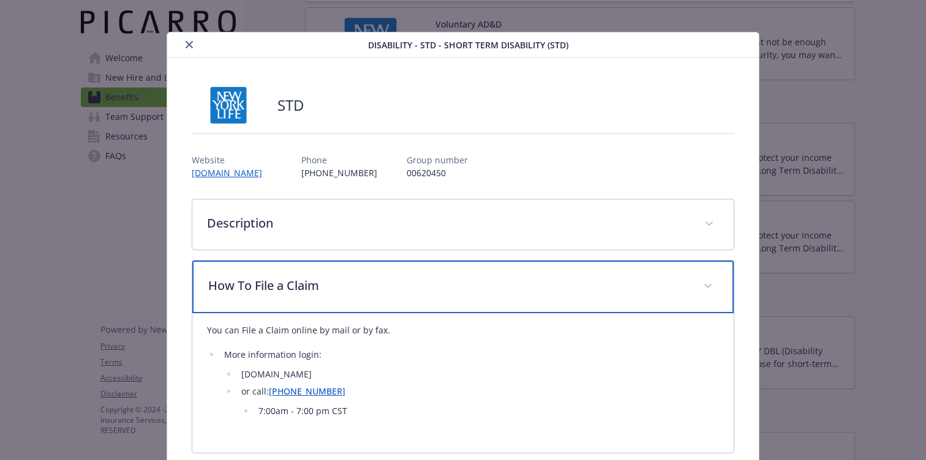
click at [629, 283] on p "How To File a Claim" at bounding box center [448, 286] width 480 height 18
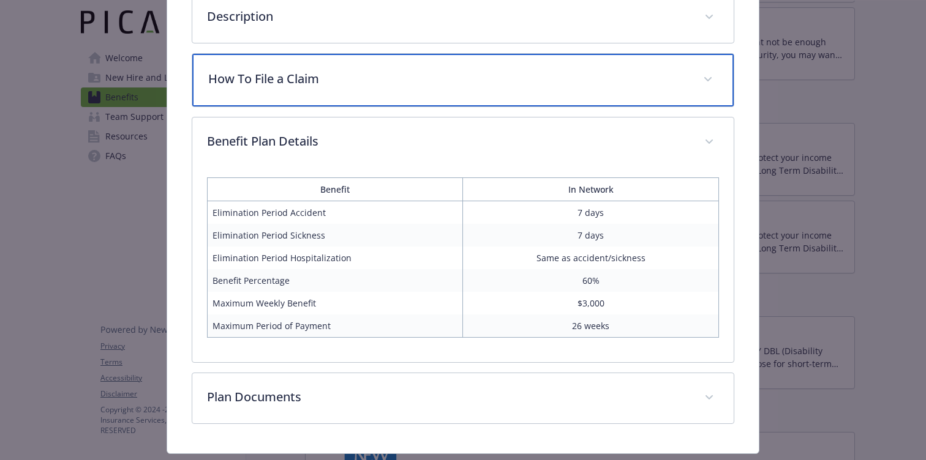
scroll to position [217, 0]
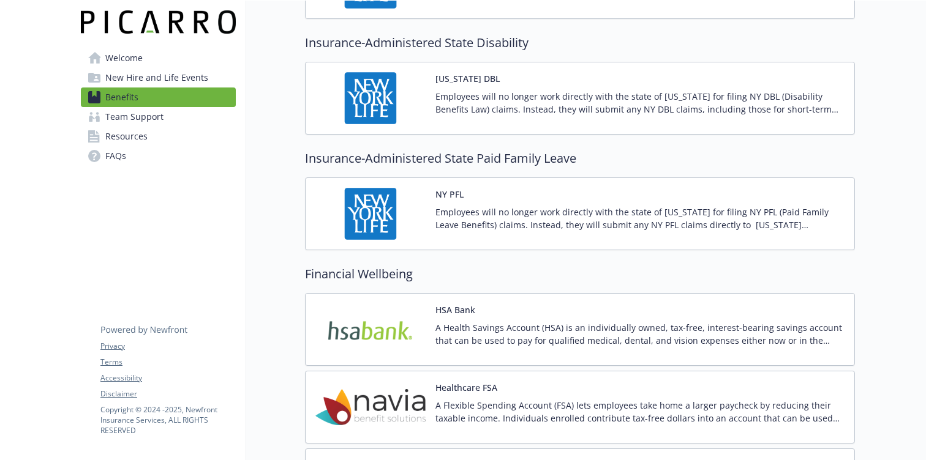
scroll to position [1431, 0]
click at [763, 217] on p "Employees will no longer work directly with the state of [US_STATE] for filing …" at bounding box center [639, 217] width 409 height 26
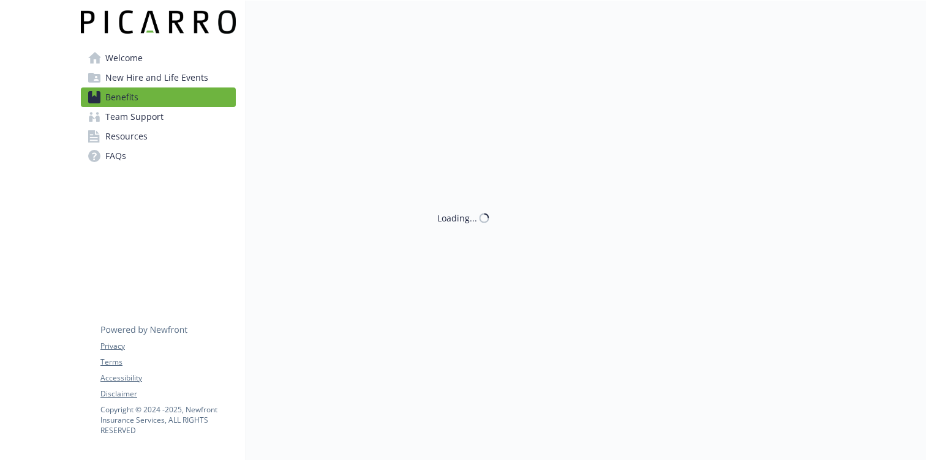
scroll to position [1431, 0]
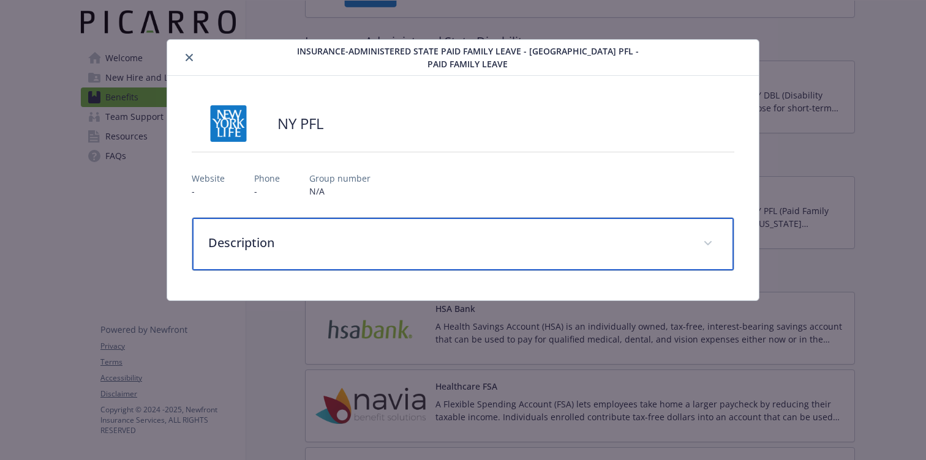
click at [677, 234] on p "Description" at bounding box center [448, 243] width 480 height 18
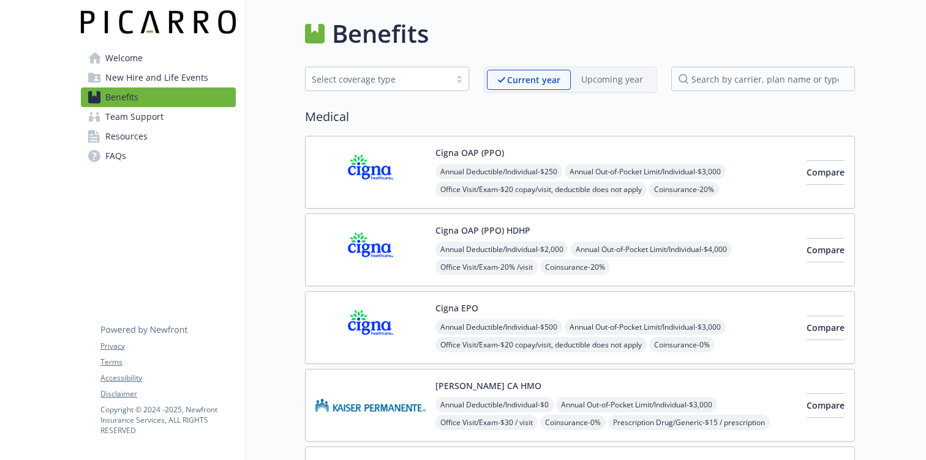
click at [132, 54] on span "Welcome" at bounding box center [123, 58] width 37 height 20
